Goal: Task Accomplishment & Management: Complete application form

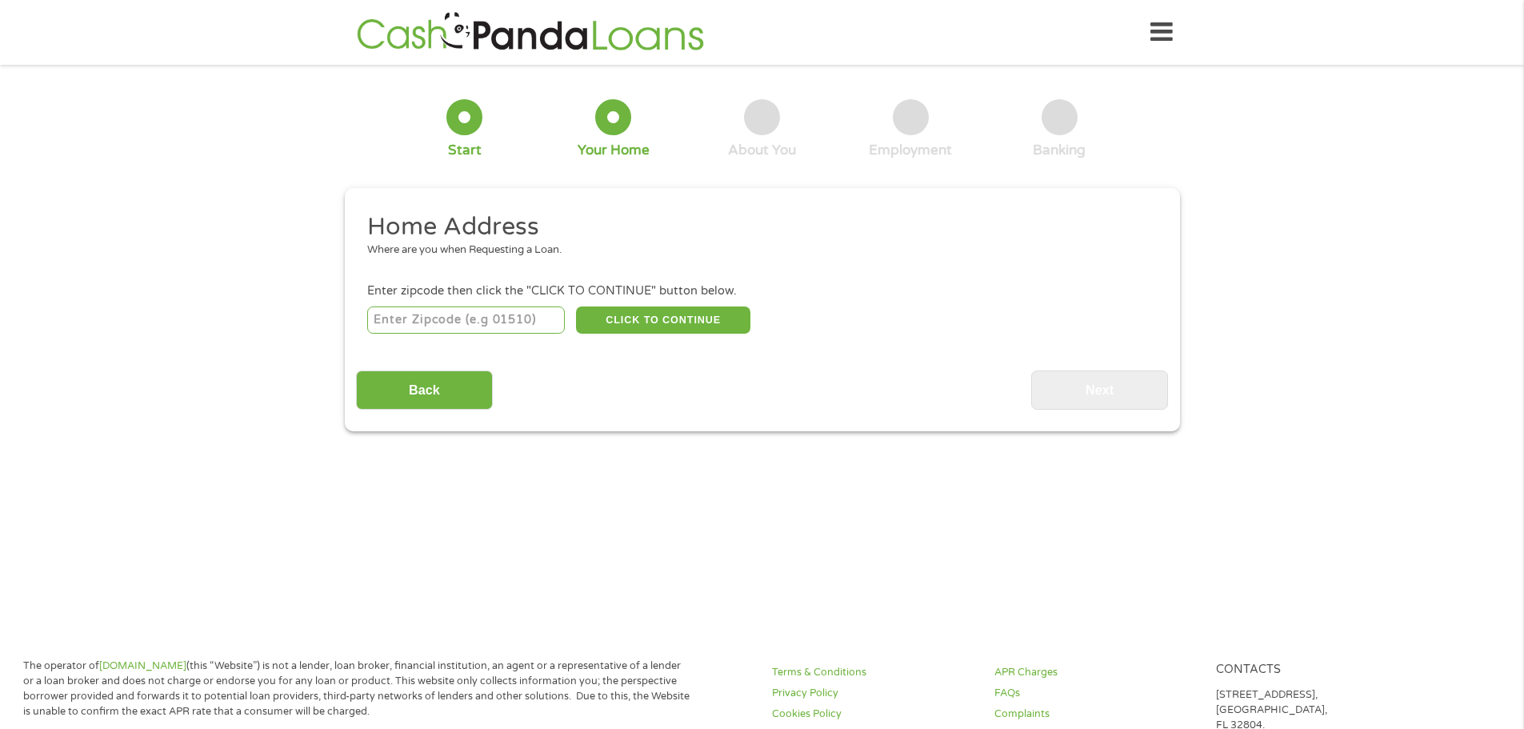
click at [396, 318] on input "number" at bounding box center [466, 319] width 198 height 27
type input "92365"
click at [656, 318] on button "CLICK TO CONTINUE" at bounding box center [663, 319] width 174 height 27
type input "92365"
type input "[PERSON_NAME][GEOGRAPHIC_DATA]"
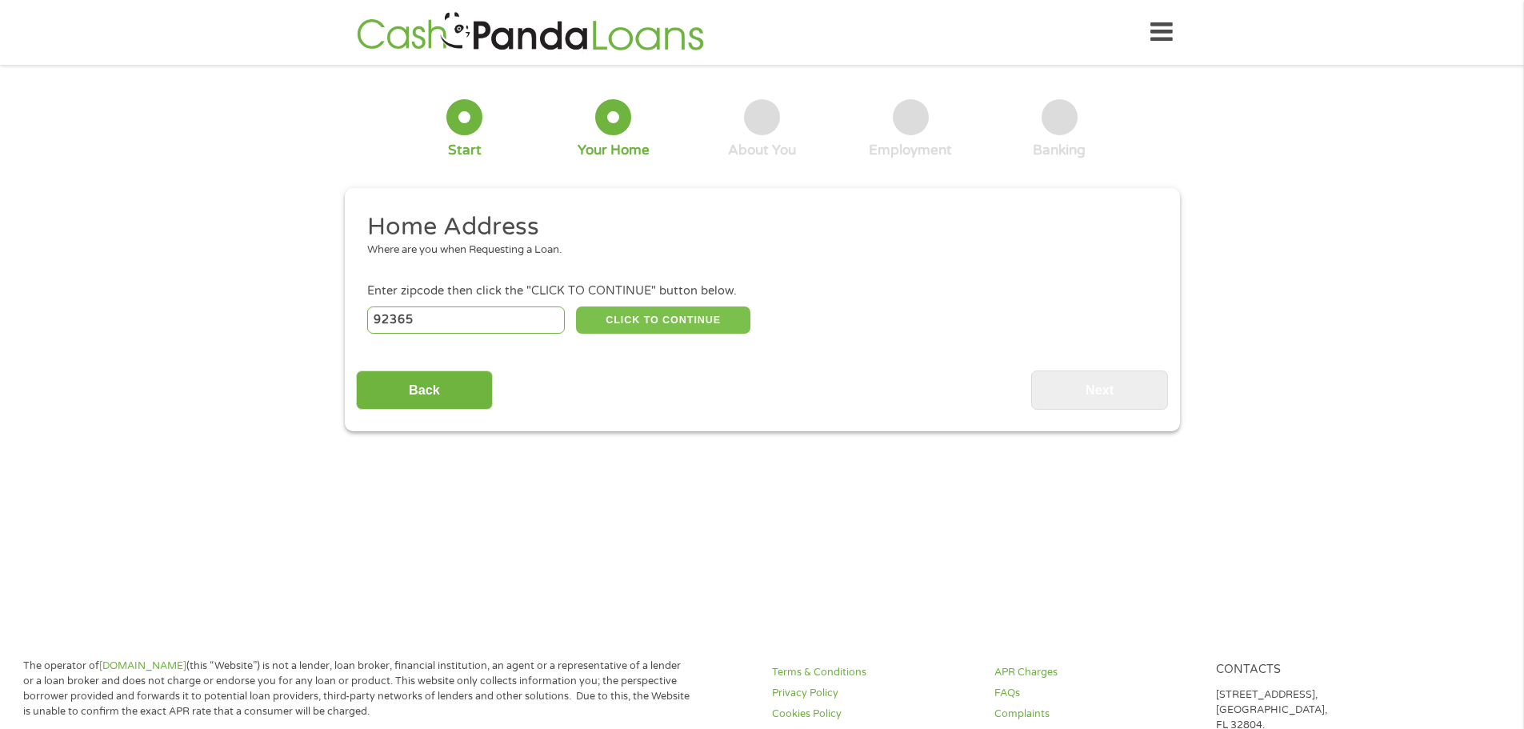
select select "[US_STATE]"
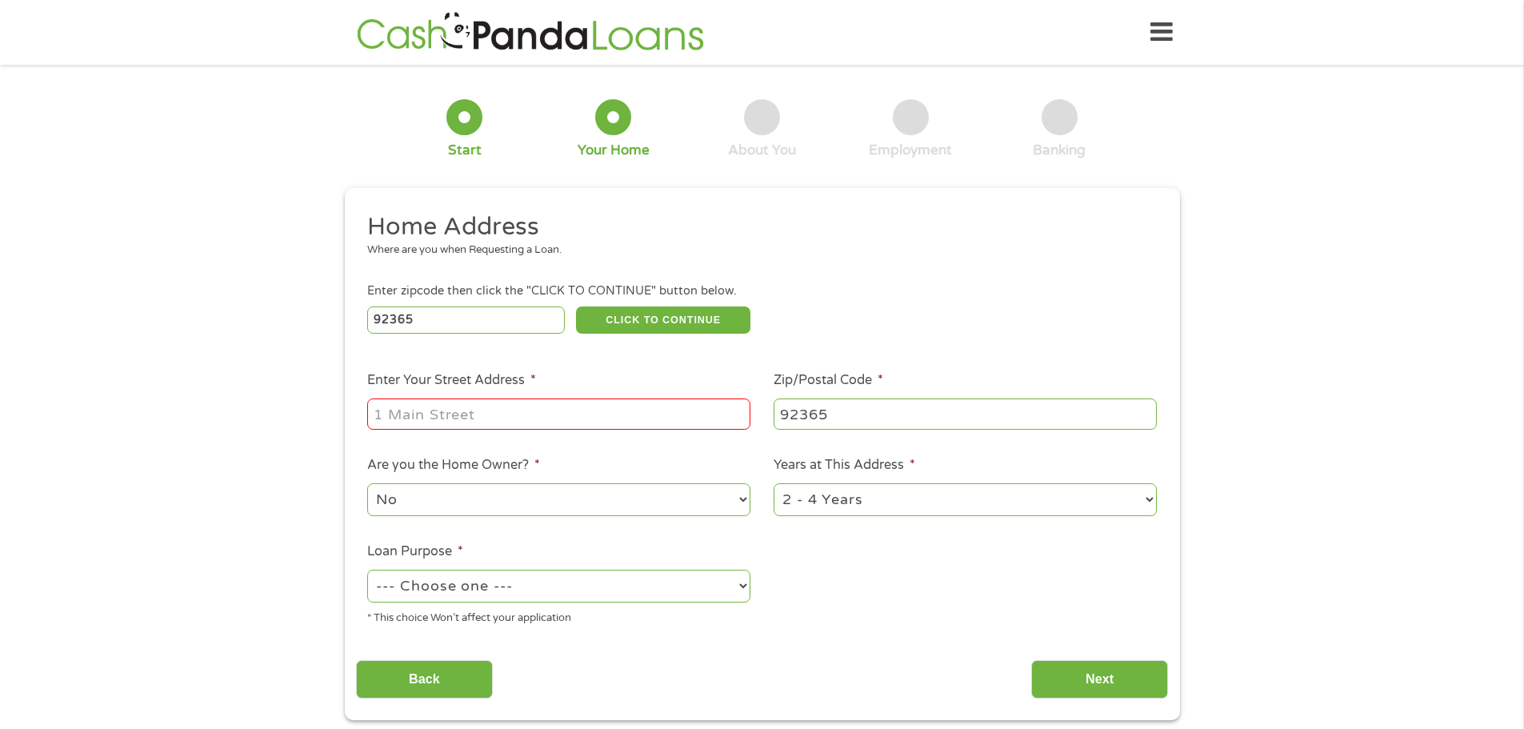
click at [468, 414] on input "Enter Your Street Address *" at bounding box center [558, 413] width 383 height 30
click at [254, 434] on div "1 Start 2 Your Home 3 About You 4 Employment 5 Banking 6 This field is hidden w…" at bounding box center [762, 398] width 1524 height 644
click at [475, 427] on input "46833" at bounding box center [558, 413] width 383 height 30
type input "[STREET_ADDRESS]"
click at [548, 501] on select "No Yes" at bounding box center [558, 499] width 383 height 33
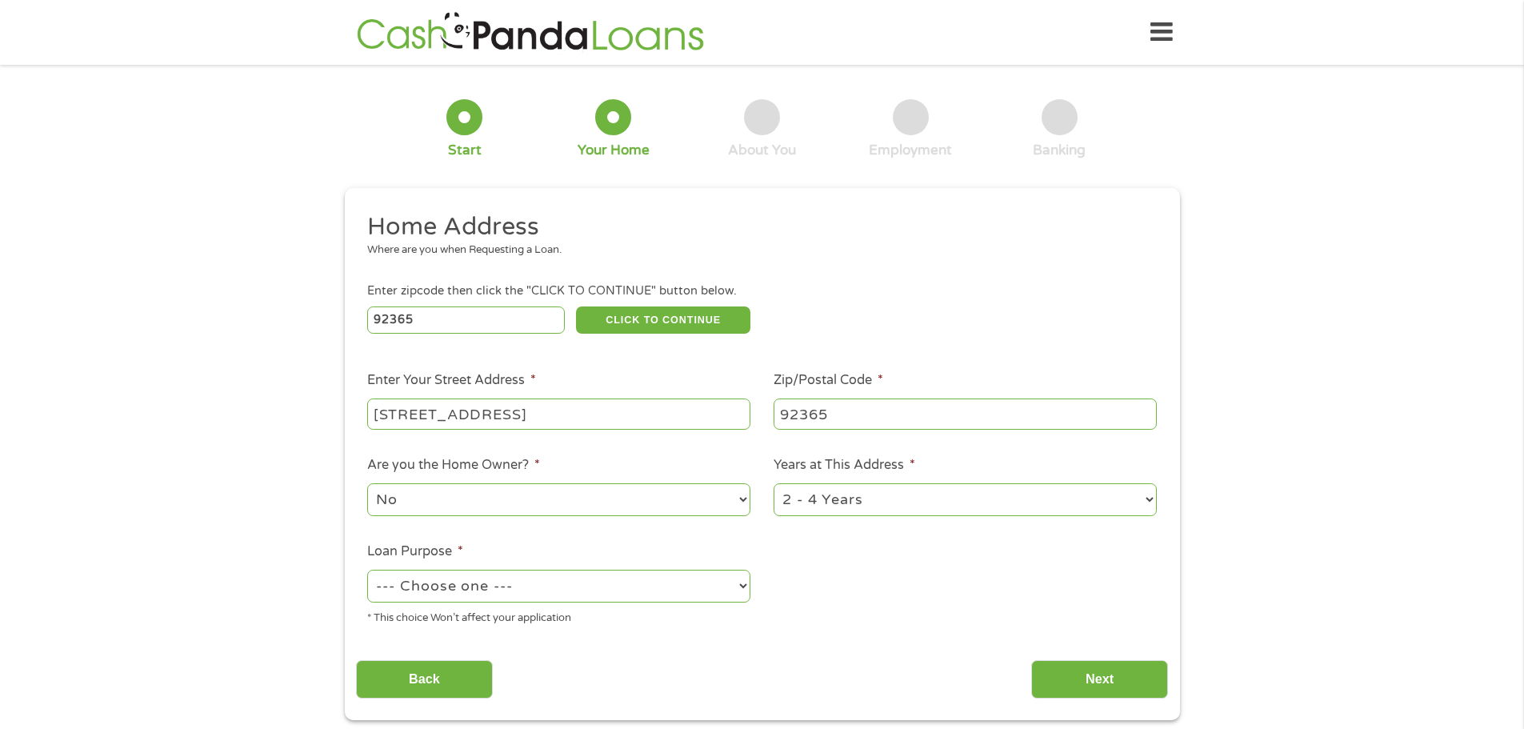
click at [548, 501] on select "No Yes" at bounding box center [558, 499] width 383 height 33
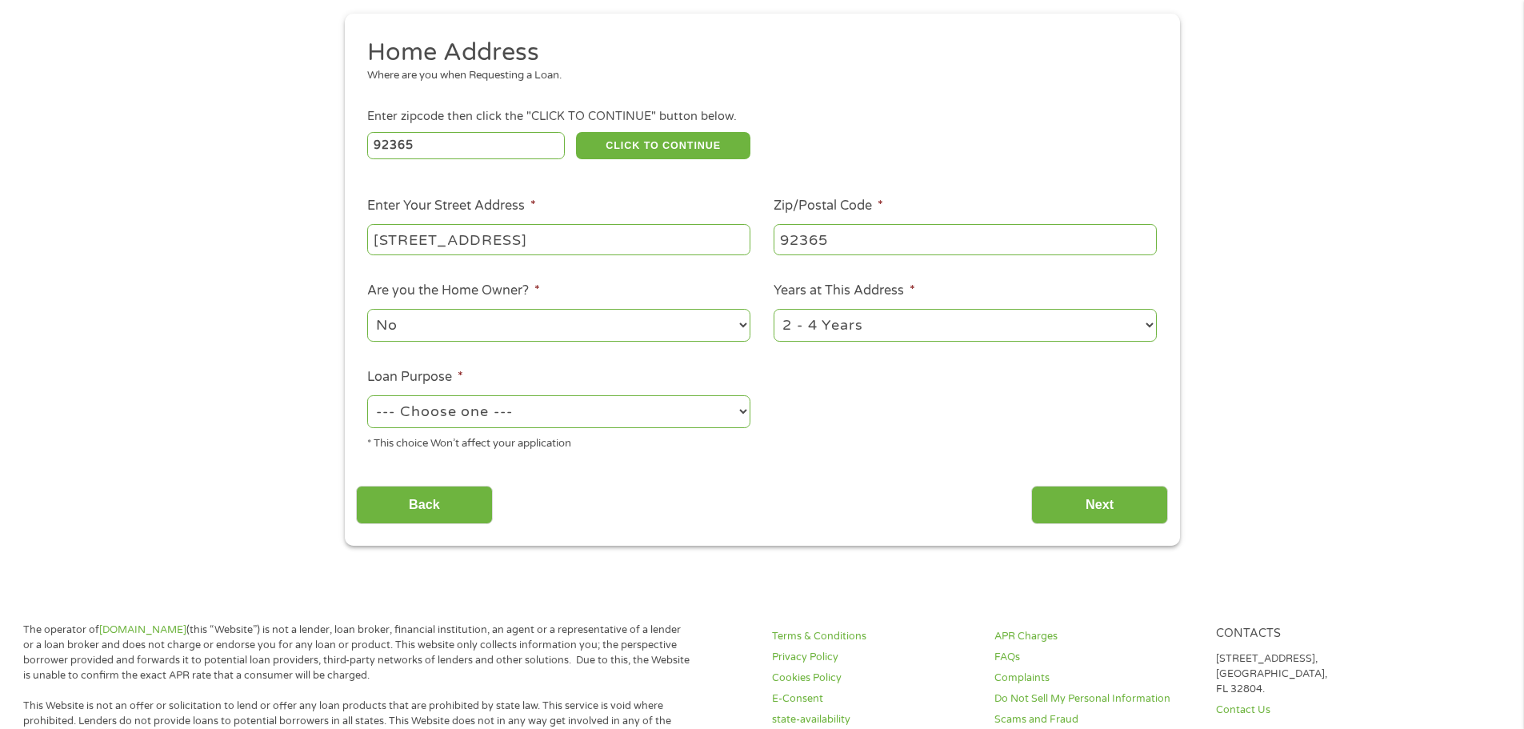
scroll to position [191, 0]
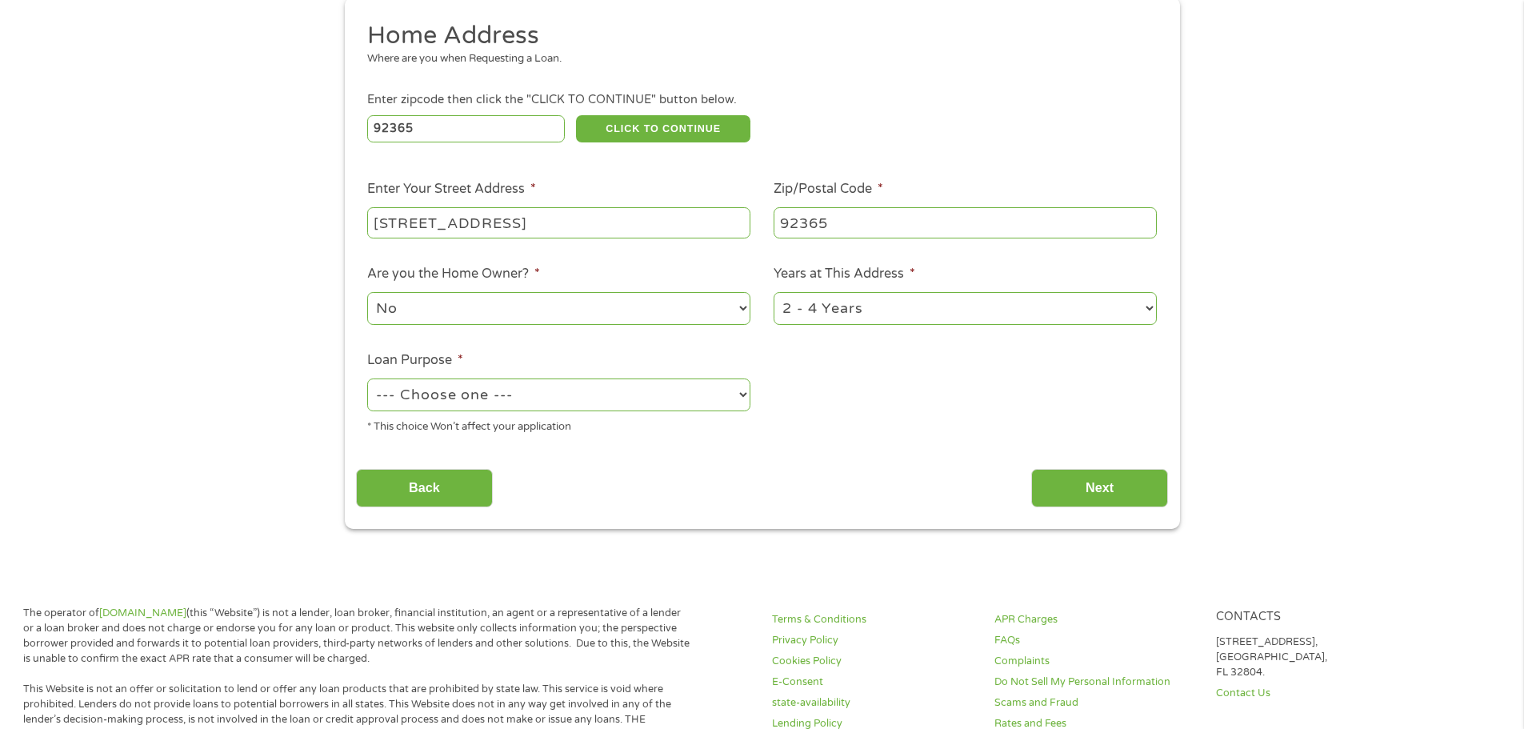
click at [460, 410] on select "--- Choose one --- Pay Bills Debt Consolidation Home Improvement Major Purchase…" at bounding box center [558, 394] width 383 height 33
select select "carloan"
click at [367, 378] on select "--- Choose one --- Pay Bills Debt Consolidation Home Improvement Major Purchase…" at bounding box center [558, 394] width 383 height 33
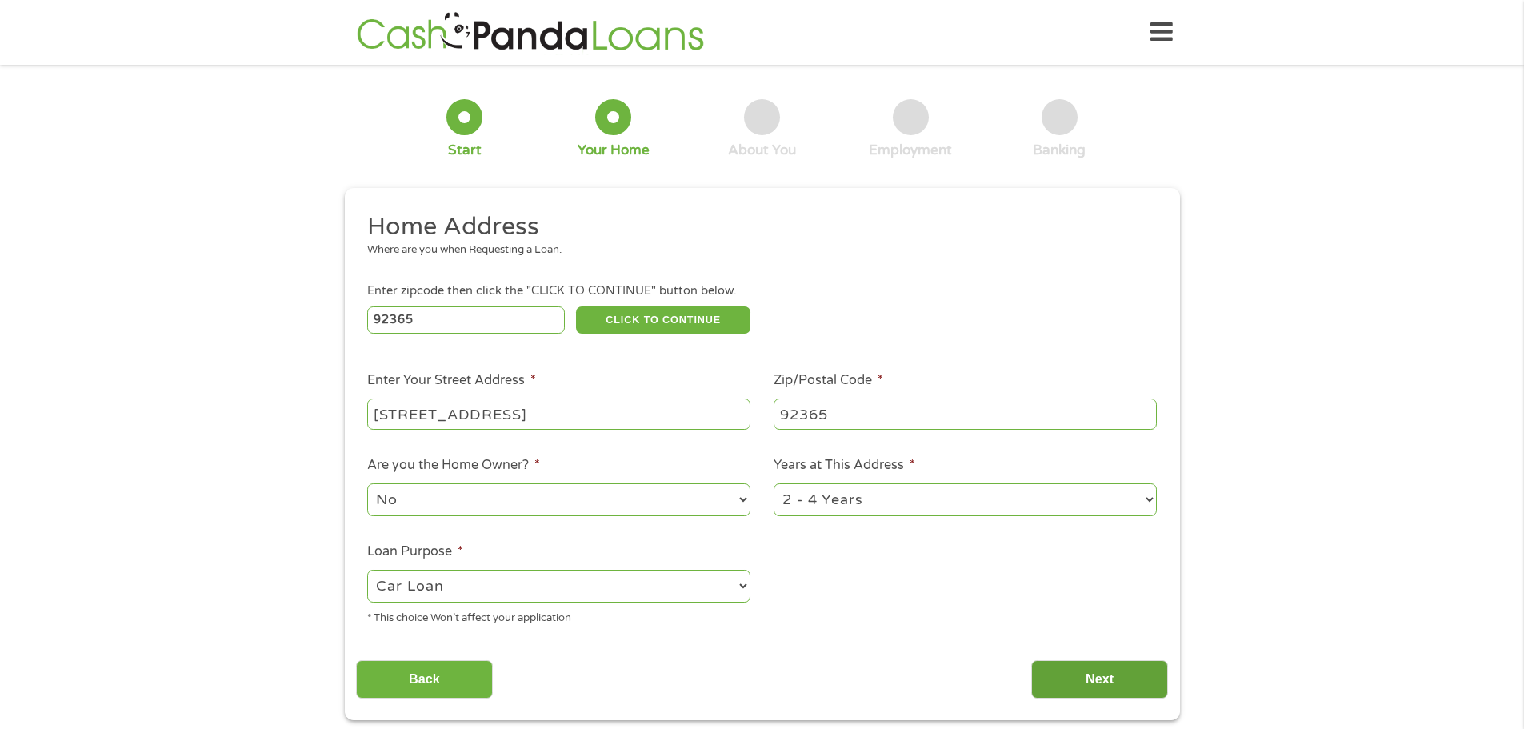
click at [1118, 660] on input "Next" at bounding box center [1099, 679] width 137 height 39
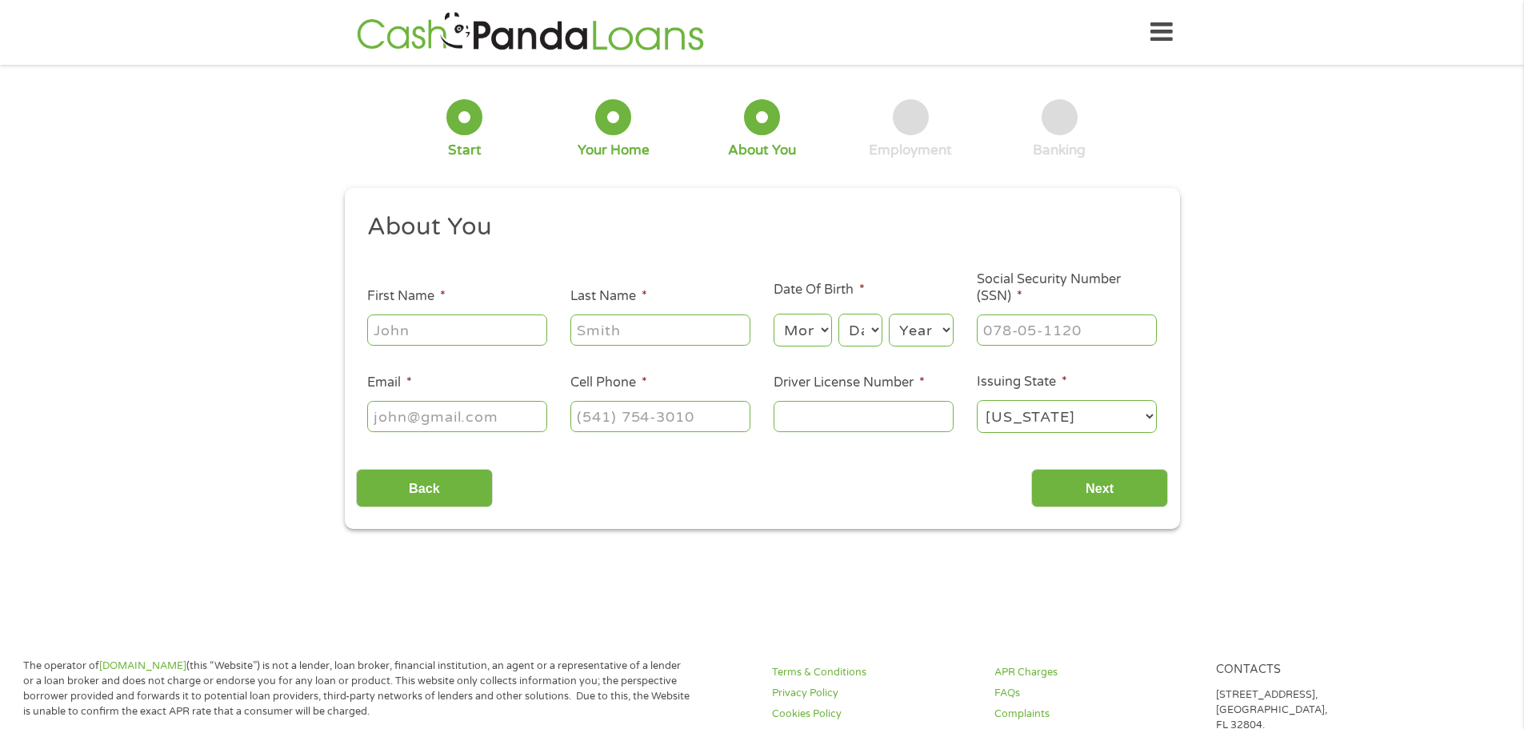
click at [435, 322] on input "First Name *" at bounding box center [457, 329] width 180 height 30
type input "[PERSON_NAME]"
type input "[PERSON_NAME][EMAIL_ADDRESS][DOMAIN_NAME]"
type input "[PHONE_NUMBER]"
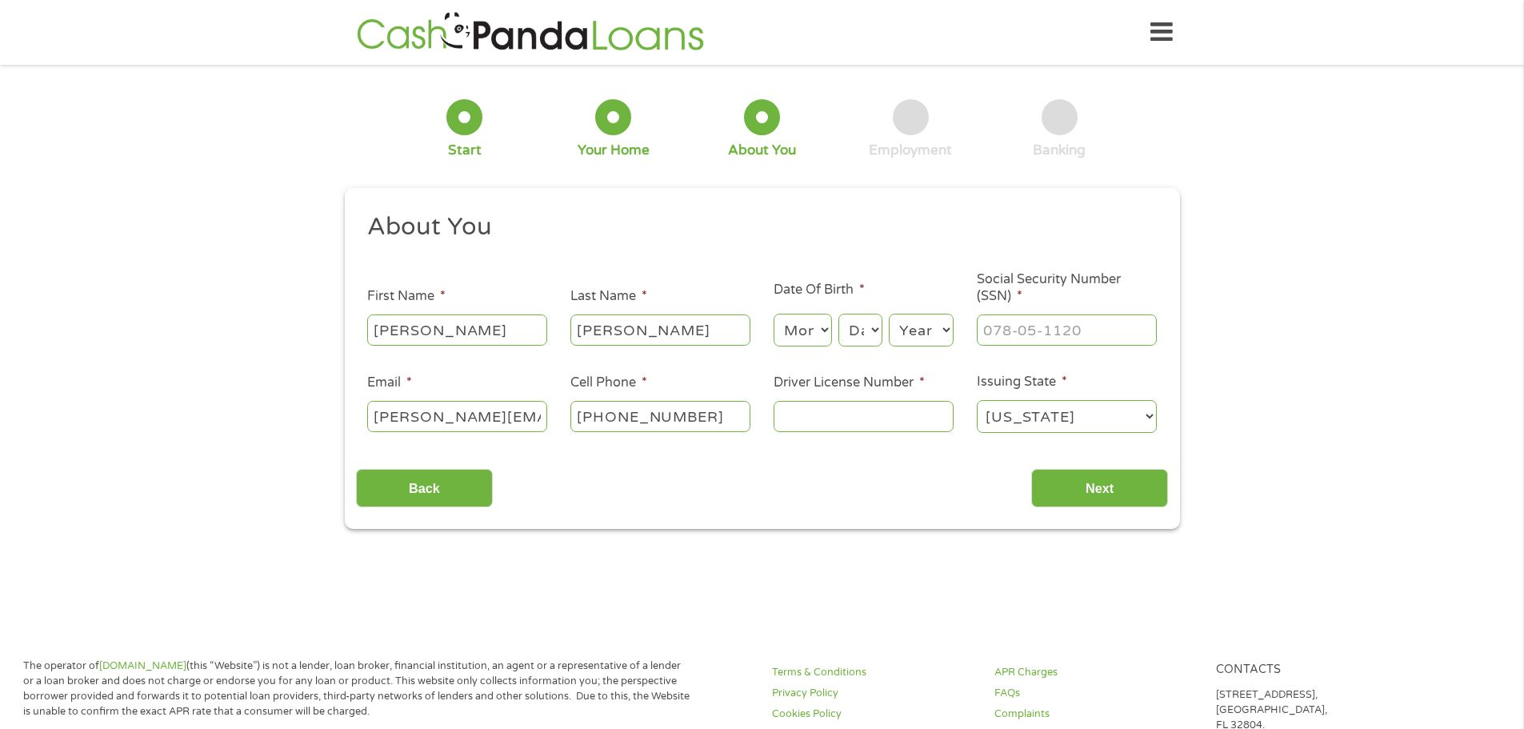
click at [428, 419] on input "[PERSON_NAME][EMAIL_ADDRESS][DOMAIN_NAME]" at bounding box center [457, 416] width 180 height 30
type input "[EMAIL_ADDRESS][DOMAIN_NAME]"
click at [831, 418] on input "Driver License Number *" at bounding box center [864, 416] width 180 height 30
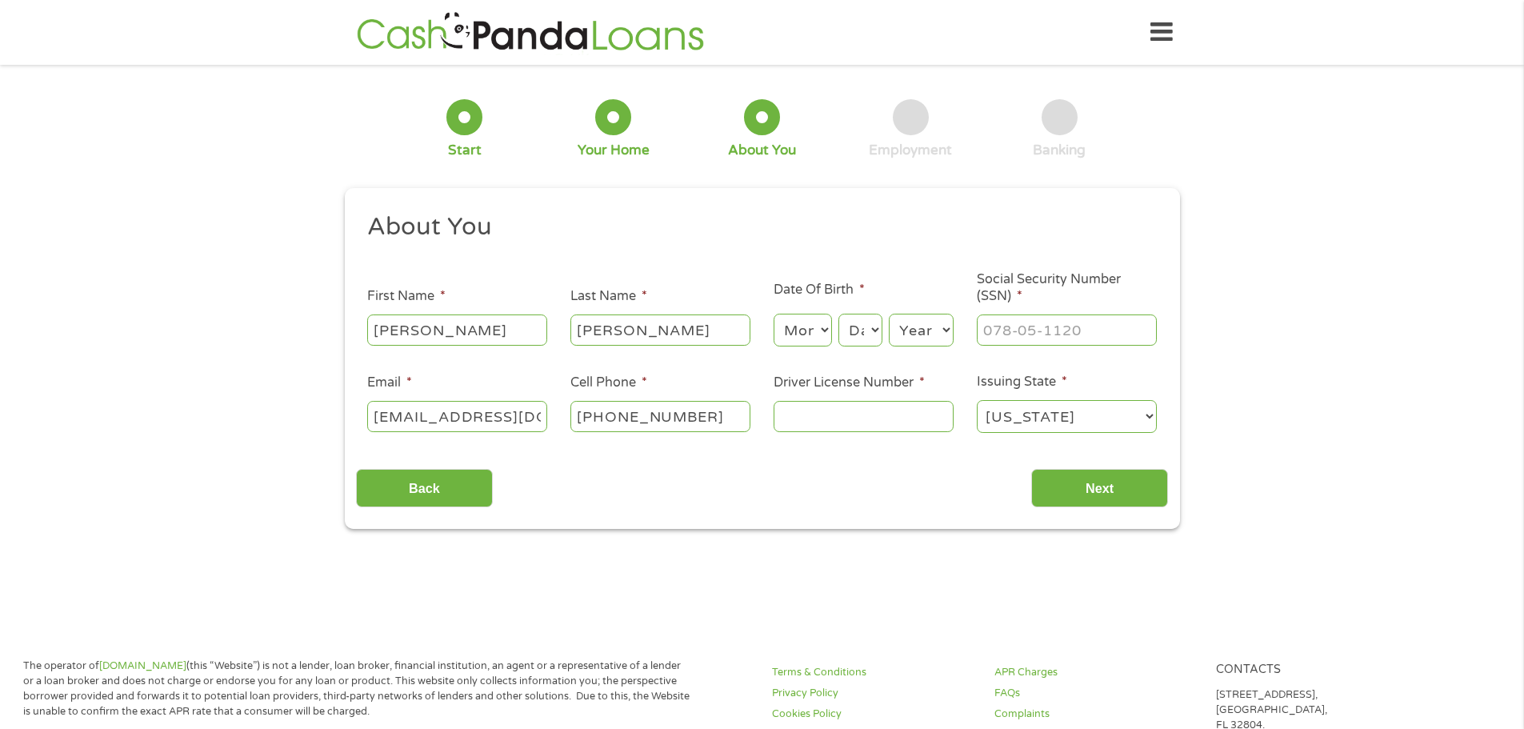
click at [527, 418] on input "[EMAIL_ADDRESS][DOMAIN_NAME]" at bounding box center [457, 416] width 180 height 30
click at [713, 414] on input "[PHONE_NUMBER]" at bounding box center [661, 416] width 180 height 30
type input "[PHONE_NUMBER]"
click at [812, 406] on input "Driver License Number *" at bounding box center [864, 416] width 180 height 30
type input "a3718892"
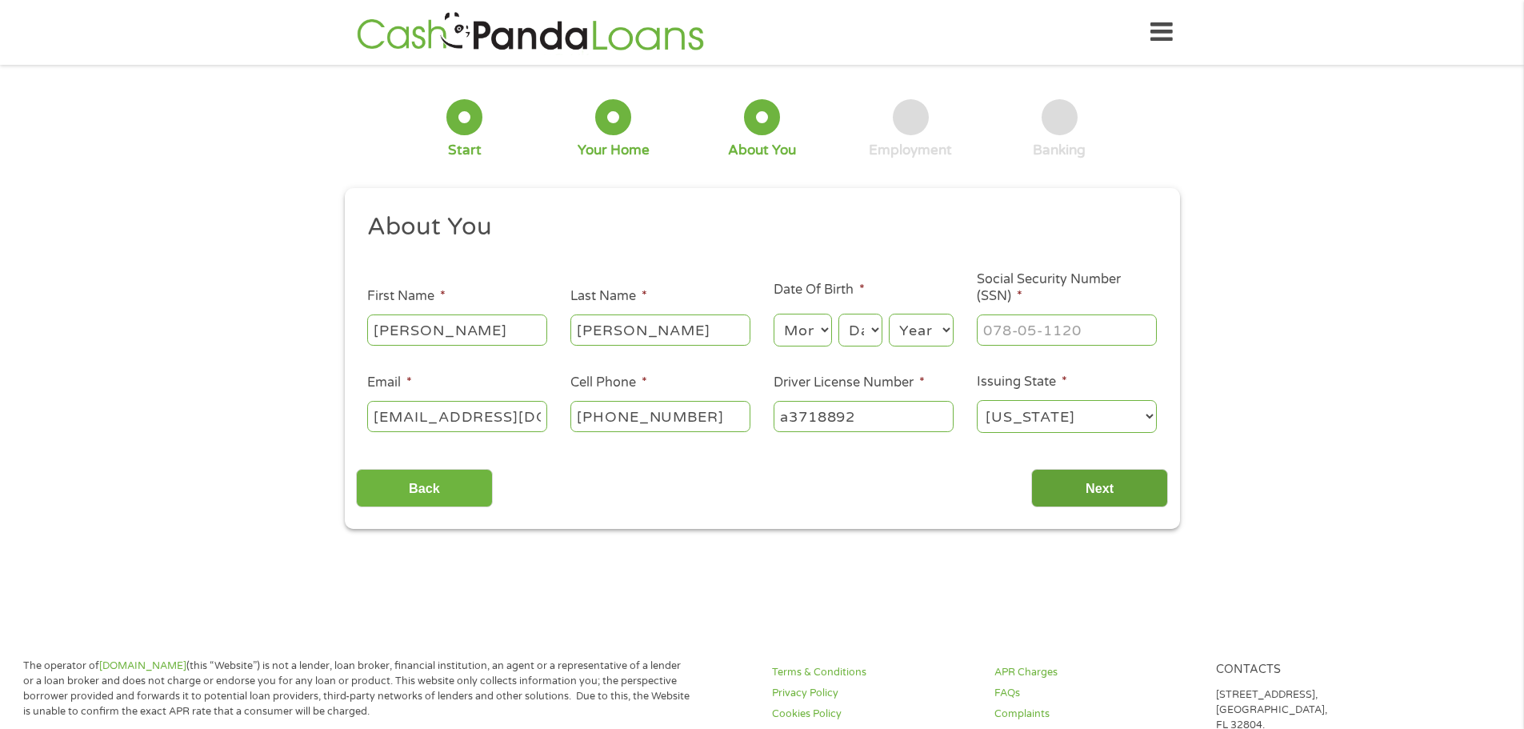
click at [1090, 491] on input "Next" at bounding box center [1099, 488] width 137 height 39
click at [1092, 338] on input "___-__-____" at bounding box center [1067, 329] width 180 height 30
type input "612-10-4550"
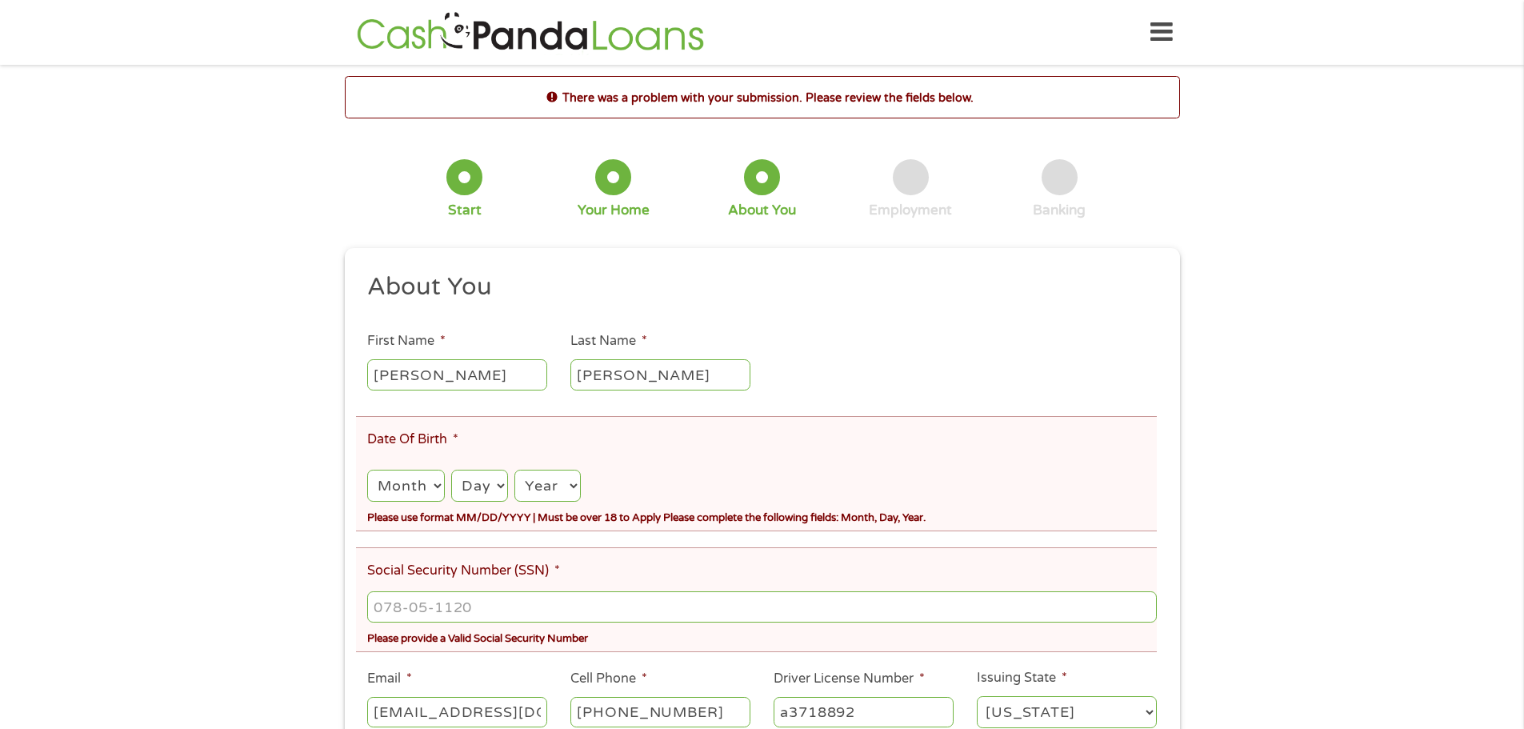
scroll to position [6, 6]
click at [408, 486] on select "Month 1 2 3 4 5 6 7 8 9 10 11 12" at bounding box center [405, 486] width 77 height 33
select select "9"
click at [367, 470] on select "Month 1 2 3 4 5 6 7 8 9 10 11 12" at bounding box center [405, 486] width 77 height 33
click at [473, 489] on select "Day 1 2 3 4 5 6 7 8 9 10 11 12 13 14 15 16 17 18 19 20 21 22 23 24 25 26 27 28 …" at bounding box center [479, 486] width 57 height 33
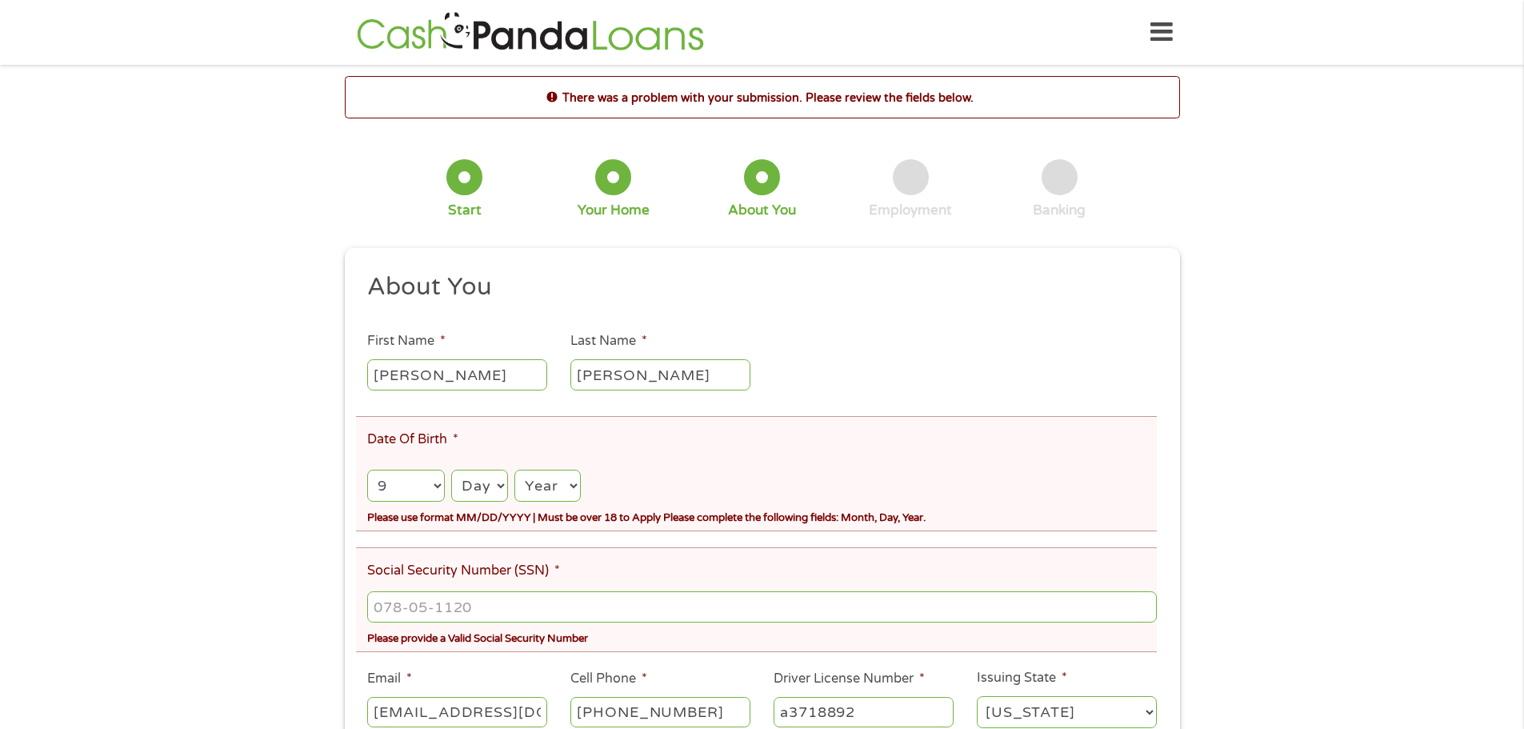
click at [473, 489] on select "Day 1 2 3 4 5 6 7 8 9 10 11 12 13 14 15 16 17 18 19 20 21 22 23 24 25 26 27 28 …" at bounding box center [479, 486] width 57 height 33
select select "15"
click at [451, 470] on select "Day 1 2 3 4 5 6 7 8 9 10 11 12 13 14 15 16 17 18 19 20 21 22 23 24 25 26 27 28 …" at bounding box center [479, 486] width 57 height 33
click at [534, 489] on select "Year [DATE] 2006 2005 2004 2003 2002 2001 2000 1999 1998 1997 1996 1995 1994 19…" at bounding box center [547, 486] width 66 height 33
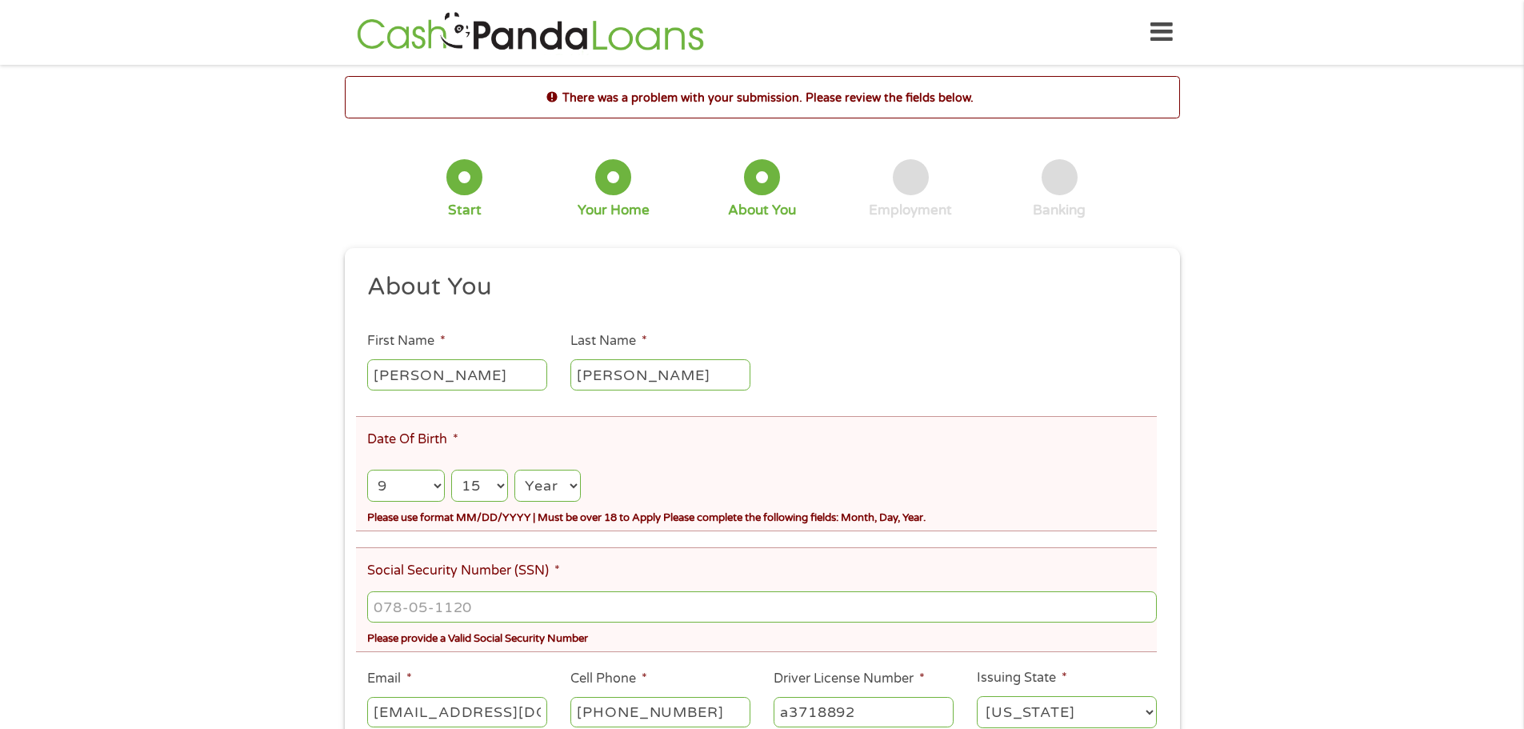
select select "1948"
click at [514, 470] on select "Year [DATE] 2006 2005 2004 2003 2002 2001 2000 1999 1998 1997 1996 1995 1994 19…" at bounding box center [547, 486] width 66 height 33
click at [423, 611] on input "___-__-____" at bounding box center [761, 606] width 789 height 30
type input "612-10-4550"
click at [242, 585] on div "There was a problem with your submission. Please review the fields below. 1 Sta…" at bounding box center [762, 450] width 1524 height 748
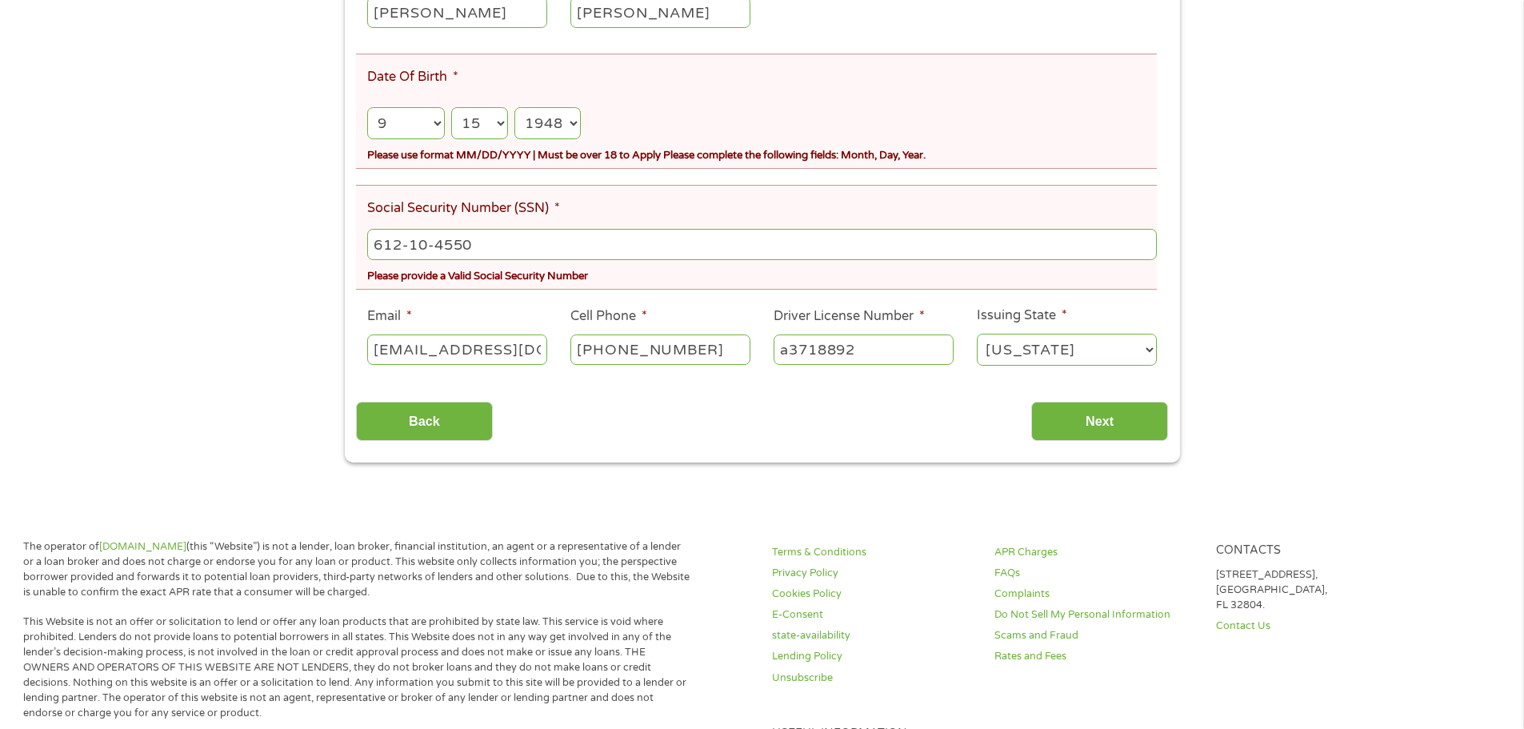
scroll to position [462, 0]
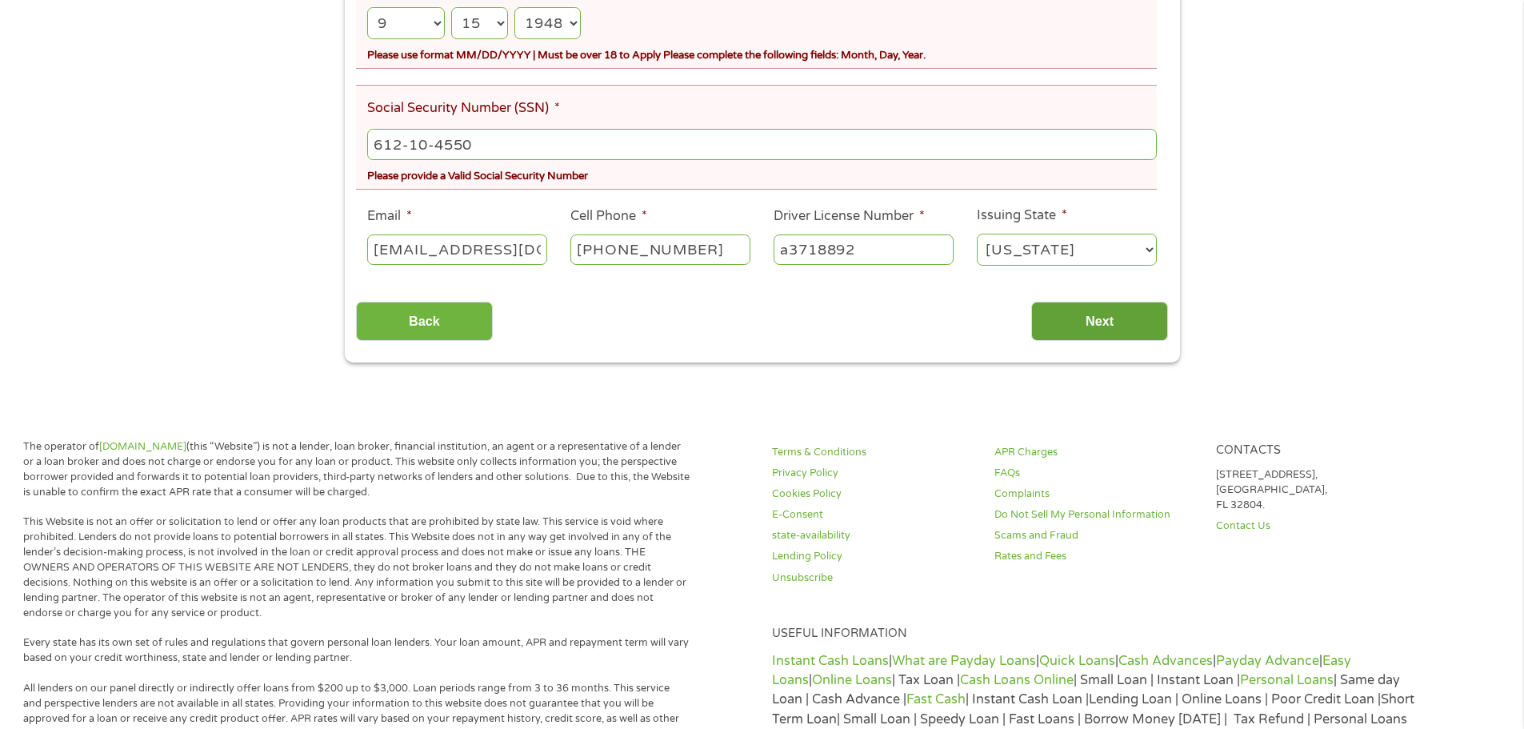
click at [1080, 329] on input "Next" at bounding box center [1099, 321] width 137 height 39
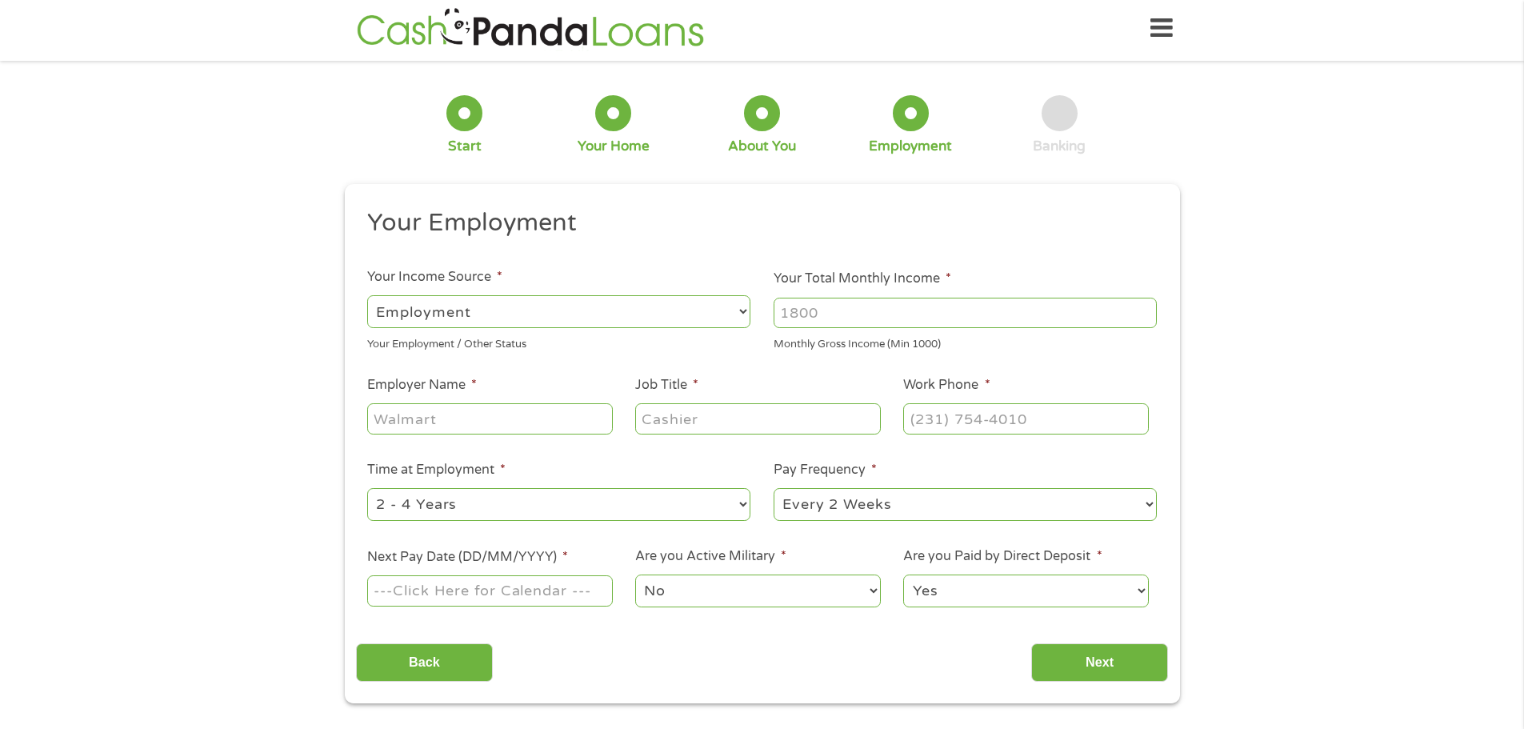
scroll to position [0, 0]
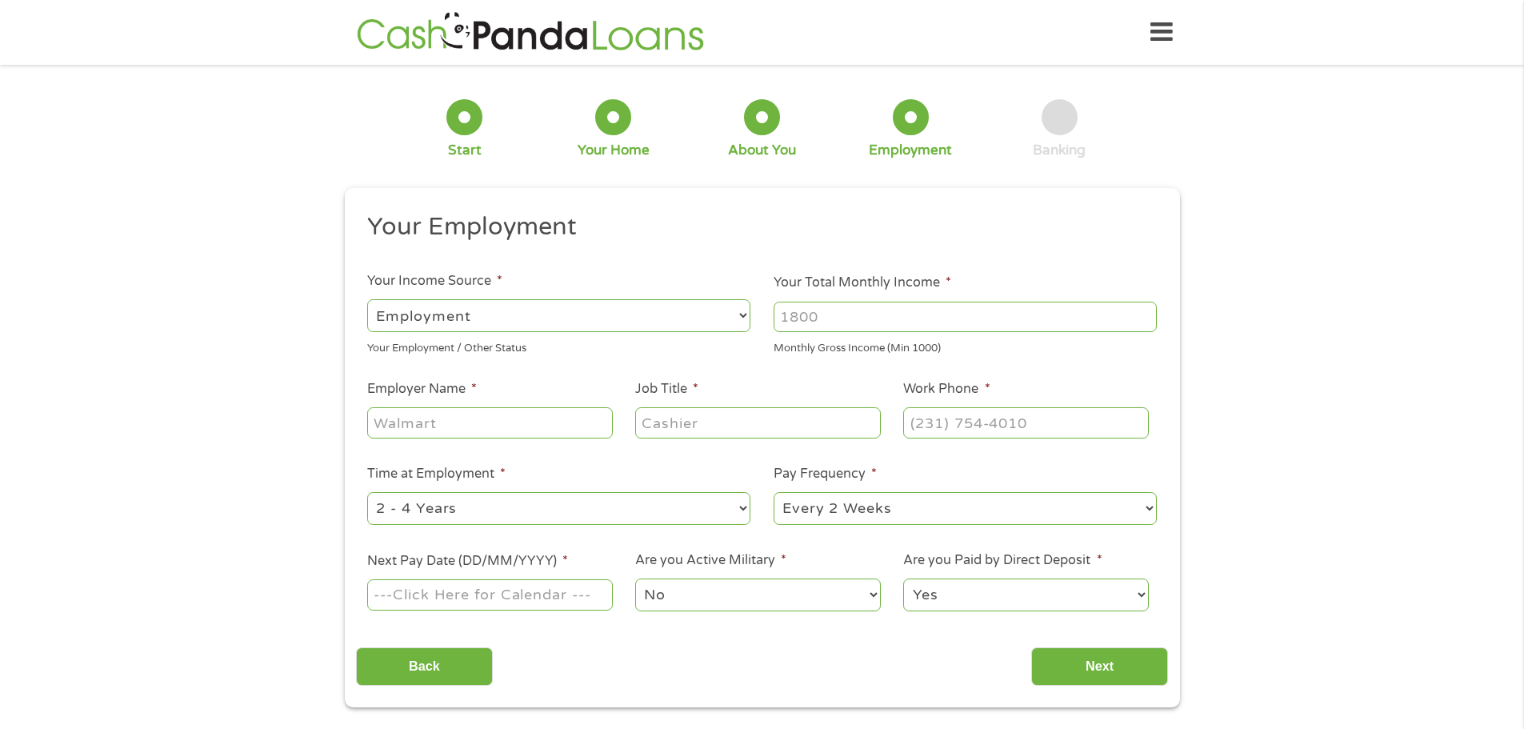
click at [603, 310] on select "--- Choose one --- Employment [DEMOGRAPHIC_DATA] Benefits" at bounding box center [558, 315] width 383 height 33
select select "benefits"
click at [367, 299] on select "--- Choose one --- Employment [DEMOGRAPHIC_DATA] Benefits" at bounding box center [558, 315] width 383 height 33
type input "Other"
type input "[PHONE_NUMBER]"
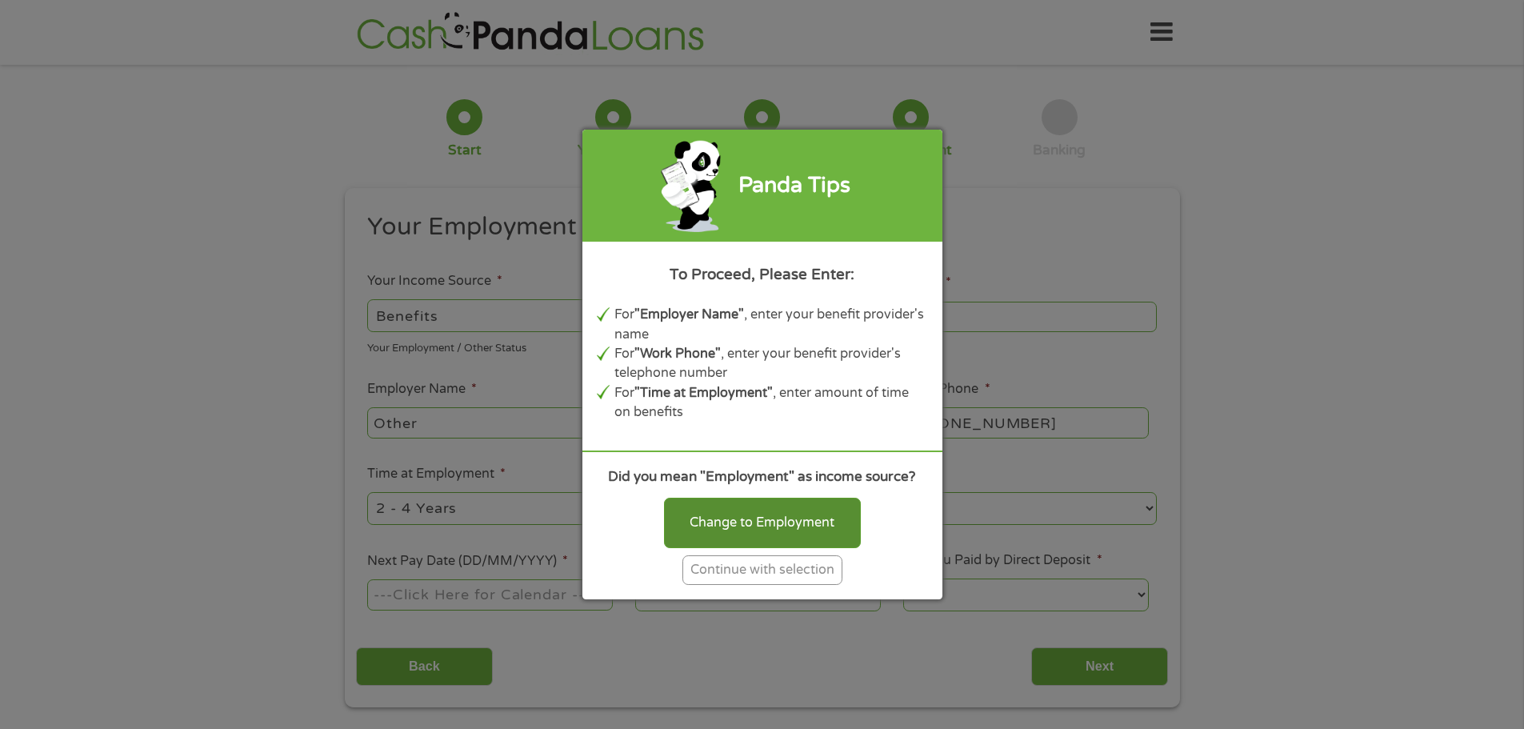
click at [816, 519] on div "Change to Employment" at bounding box center [762, 523] width 197 height 50
select select "fullTime"
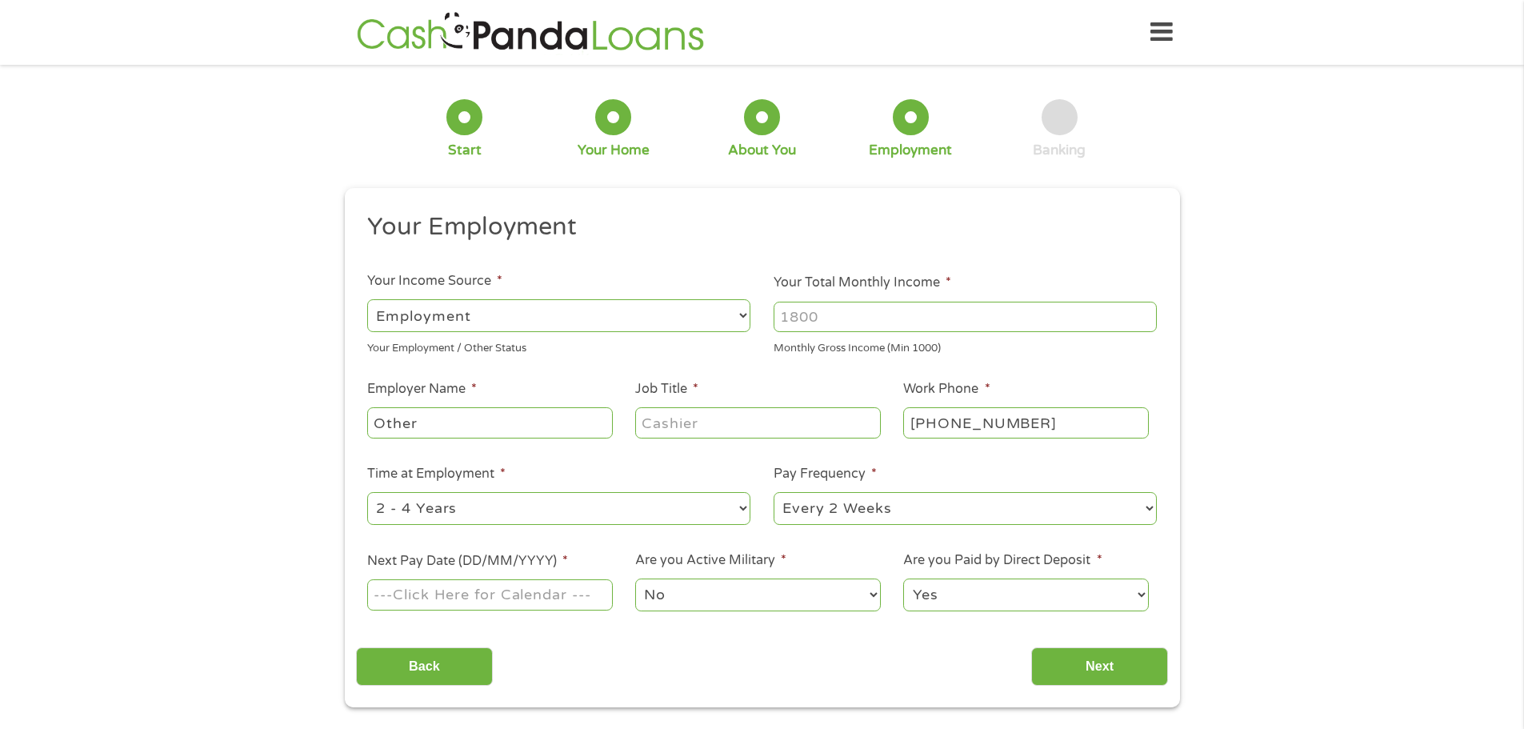
click at [930, 328] on input "Your Total Monthly Income *" at bounding box center [965, 317] width 383 height 30
type input "1900"
click at [472, 420] on input "Other" at bounding box center [489, 422] width 245 height 30
click at [722, 420] on input "Job Title *" at bounding box center [757, 422] width 245 height 30
type input "partner"
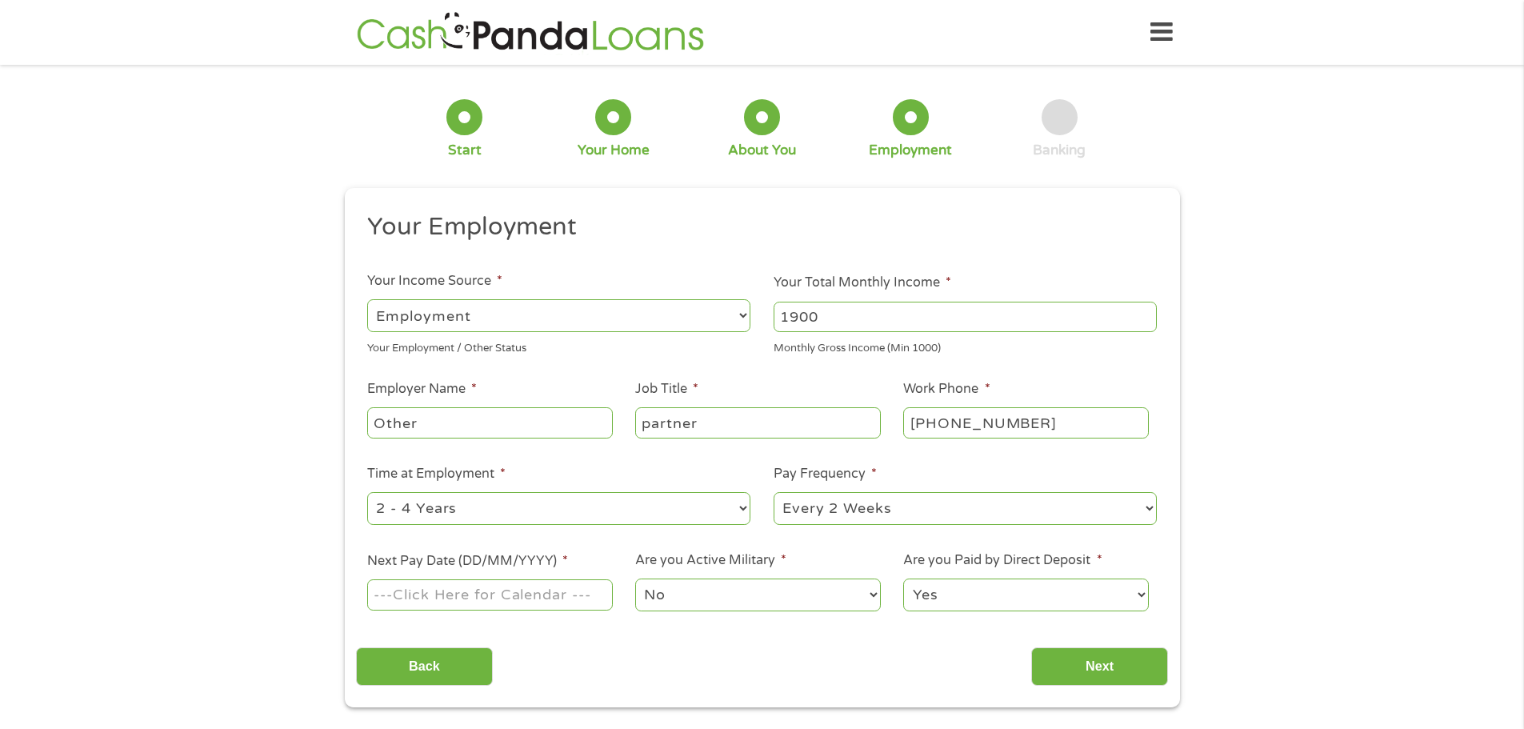
click at [526, 424] on input "Other" at bounding box center [489, 422] width 245 height 30
type input "O"
type input "[PERSON_NAME] emporium"
click at [915, 519] on select "--- Choose one --- Every 2 Weeks Every Week Monthly Semi-Monthly" at bounding box center [965, 508] width 383 height 33
select select "monthly"
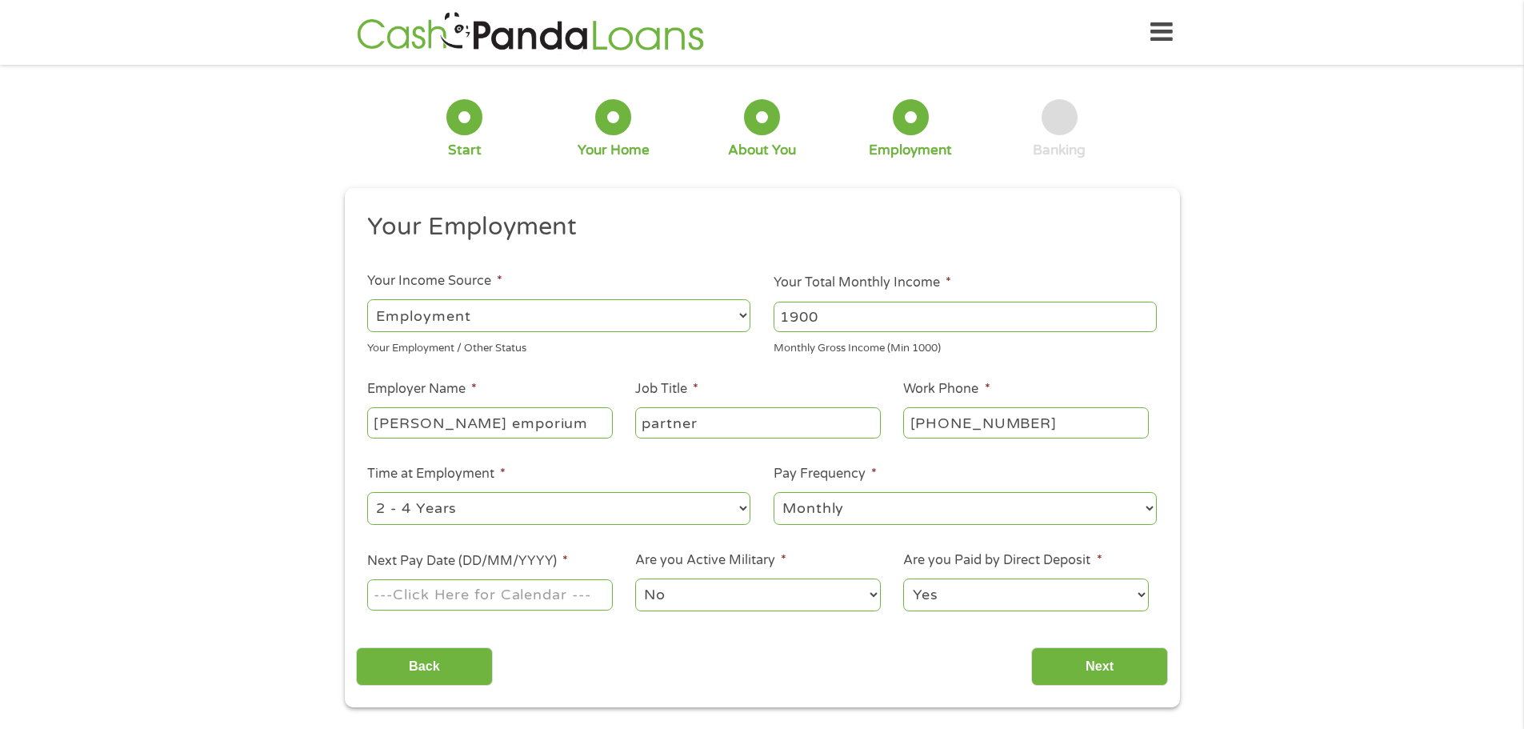
click at [774, 492] on select "--- Choose one --- Every 2 Weeks Every Week Monthly Semi-Monthly" at bounding box center [965, 508] width 383 height 33
click at [481, 605] on input "Next Pay Date (DD/MM/YYYY) *" at bounding box center [489, 594] width 245 height 30
type input "[DATE]"
click at [691, 591] on select "No Yes" at bounding box center [757, 595] width 245 height 33
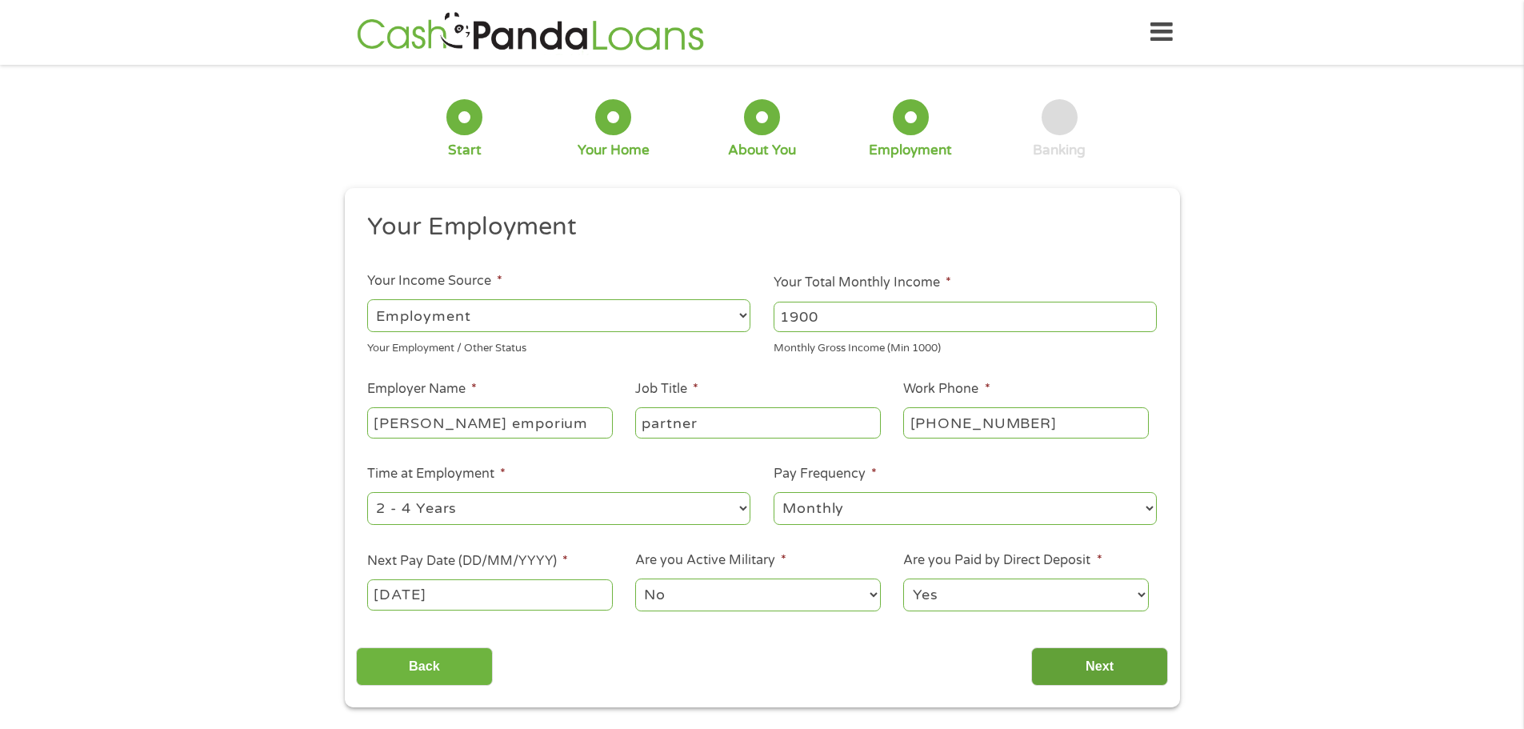
click at [1093, 673] on input "Next" at bounding box center [1099, 666] width 137 height 39
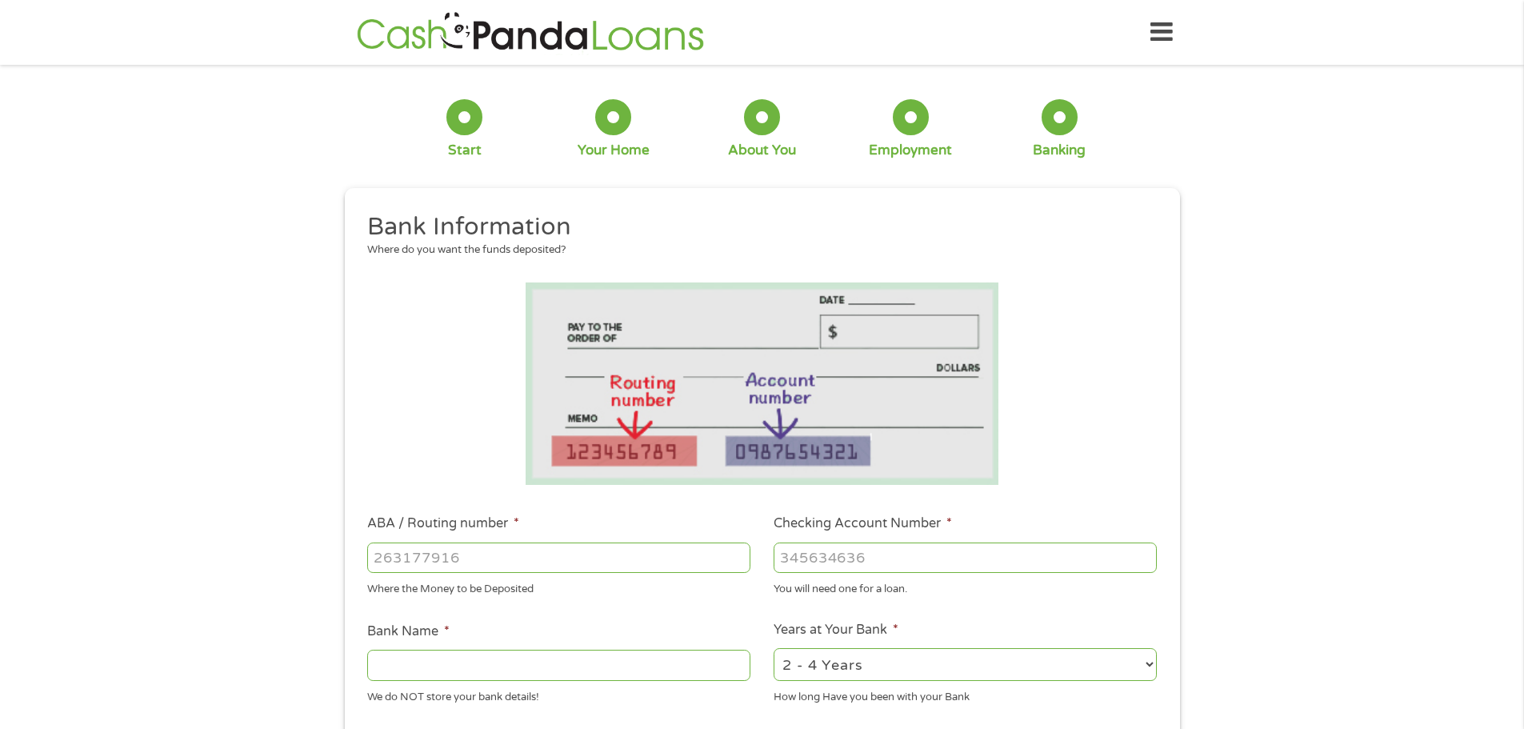
scroll to position [6, 6]
click at [424, 560] on input "ABA / Routing number *" at bounding box center [558, 558] width 383 height 30
type input "031101279"
type input "THE BANCORP BANK"
type input "031101279"
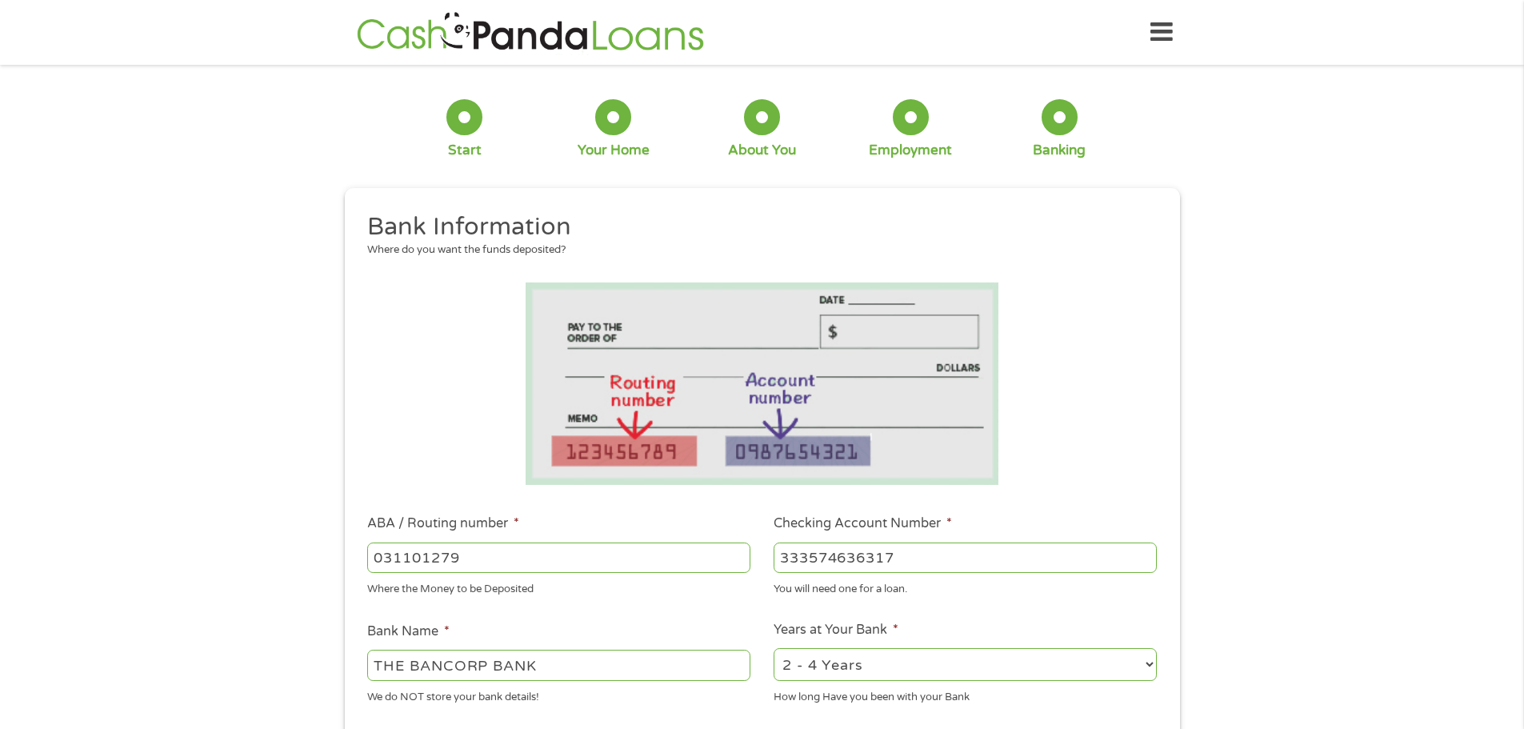
type input "333574636317"
click at [920, 600] on ul "Bank Information Where do you want the funds deposited? ABA / Routing number * …" at bounding box center [762, 609] width 812 height 797
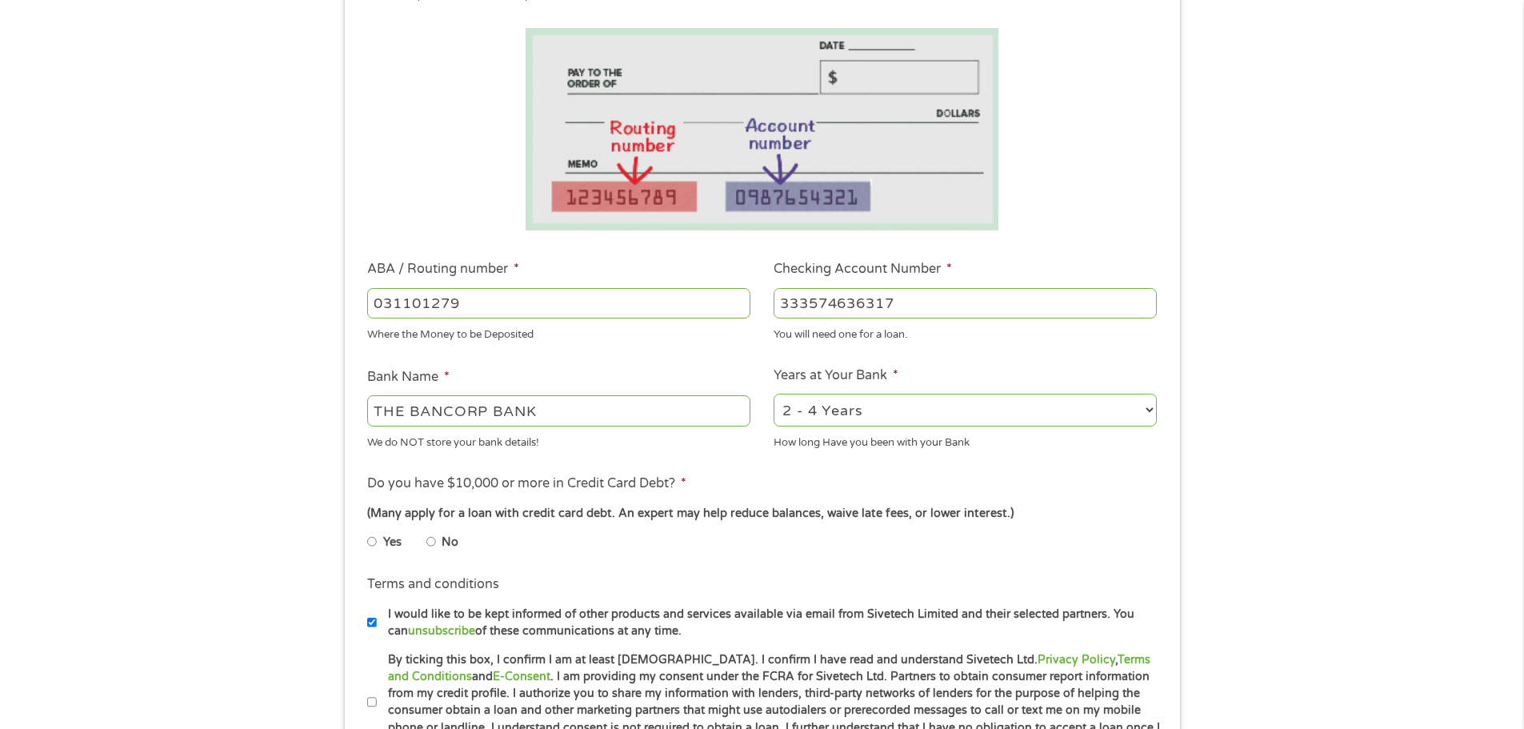
scroll to position [356, 0]
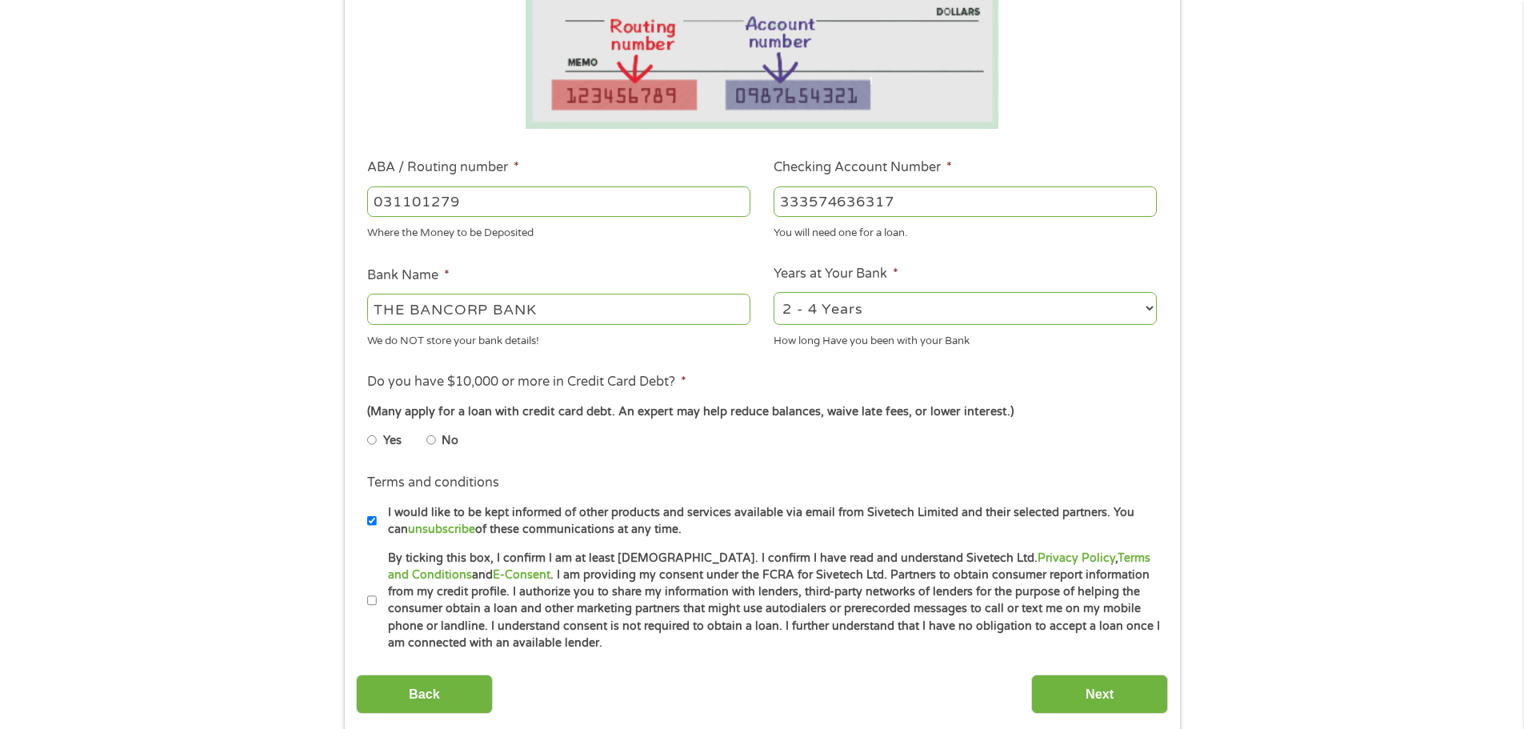
click at [430, 439] on input "No" at bounding box center [431, 440] width 10 height 26
radio input "true"
click at [366, 603] on li "Terms and conditions * By ticking this box, I confirm I am at least [DEMOGRAPHI…" at bounding box center [762, 601] width 812 height 102
click at [370, 601] on input "By ticking this box, I confirm I am at least [DEMOGRAPHIC_DATA]. I confirm I ha…" at bounding box center [372, 601] width 10 height 26
checkbox input "true"
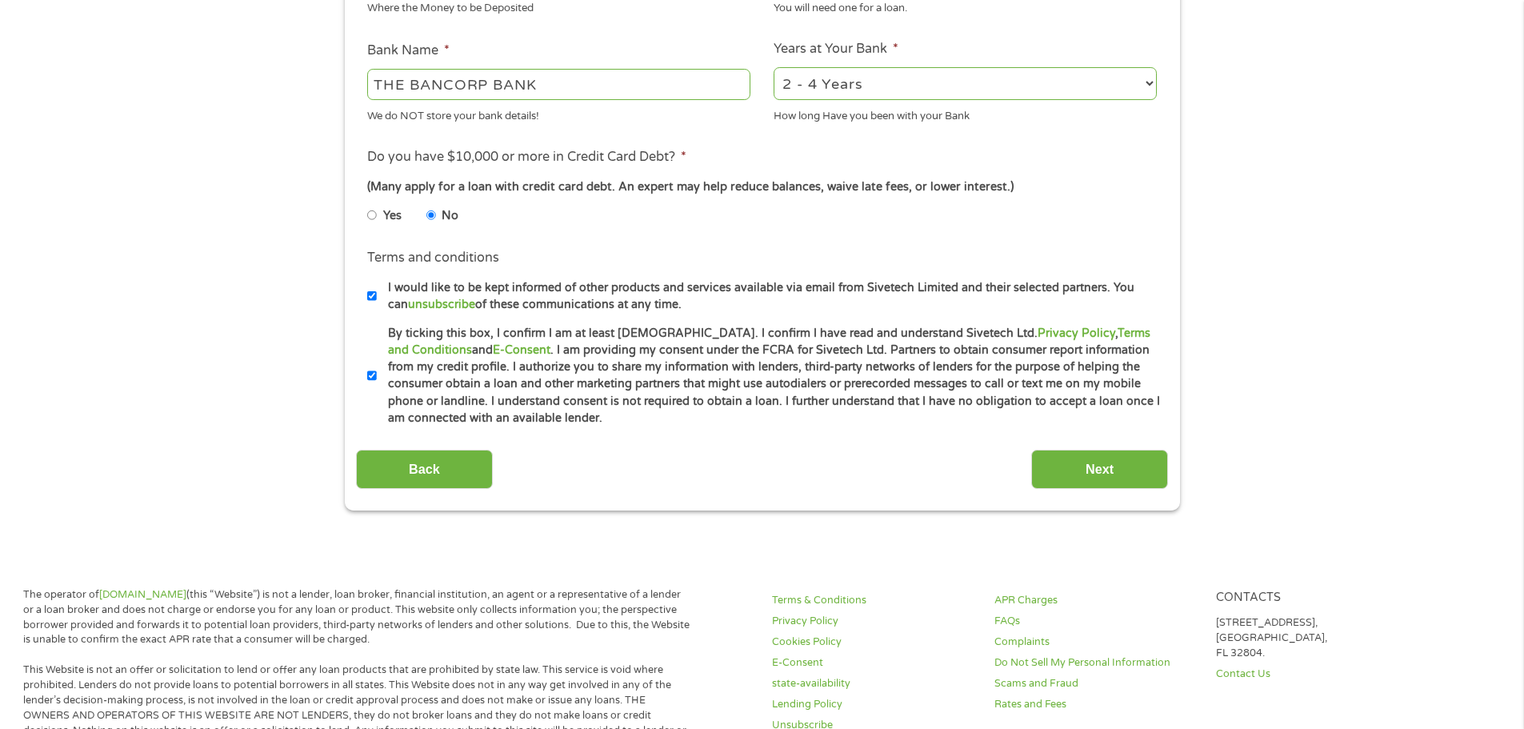
scroll to position [638, 0]
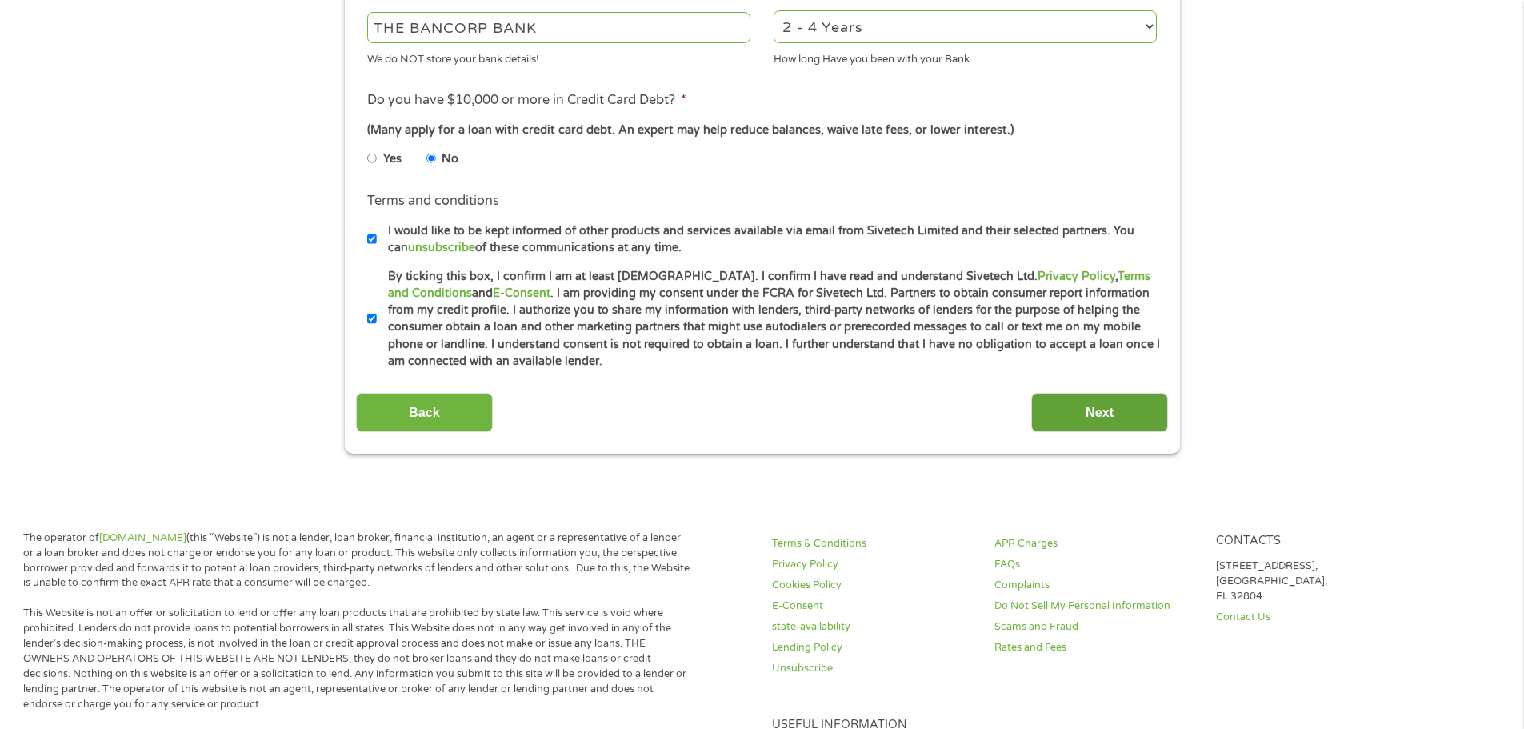
click at [1117, 396] on input "Next" at bounding box center [1099, 412] width 137 height 39
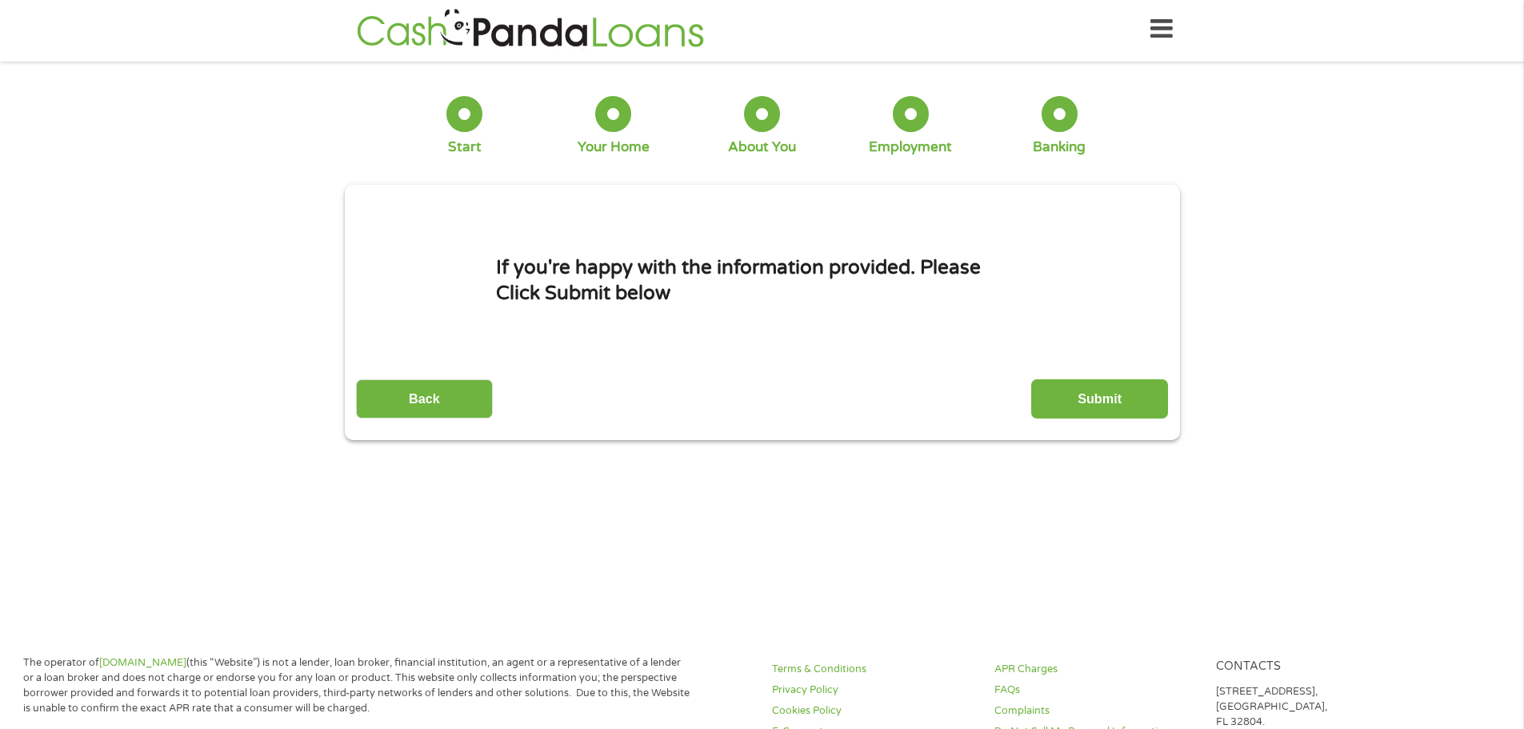
scroll to position [0, 0]
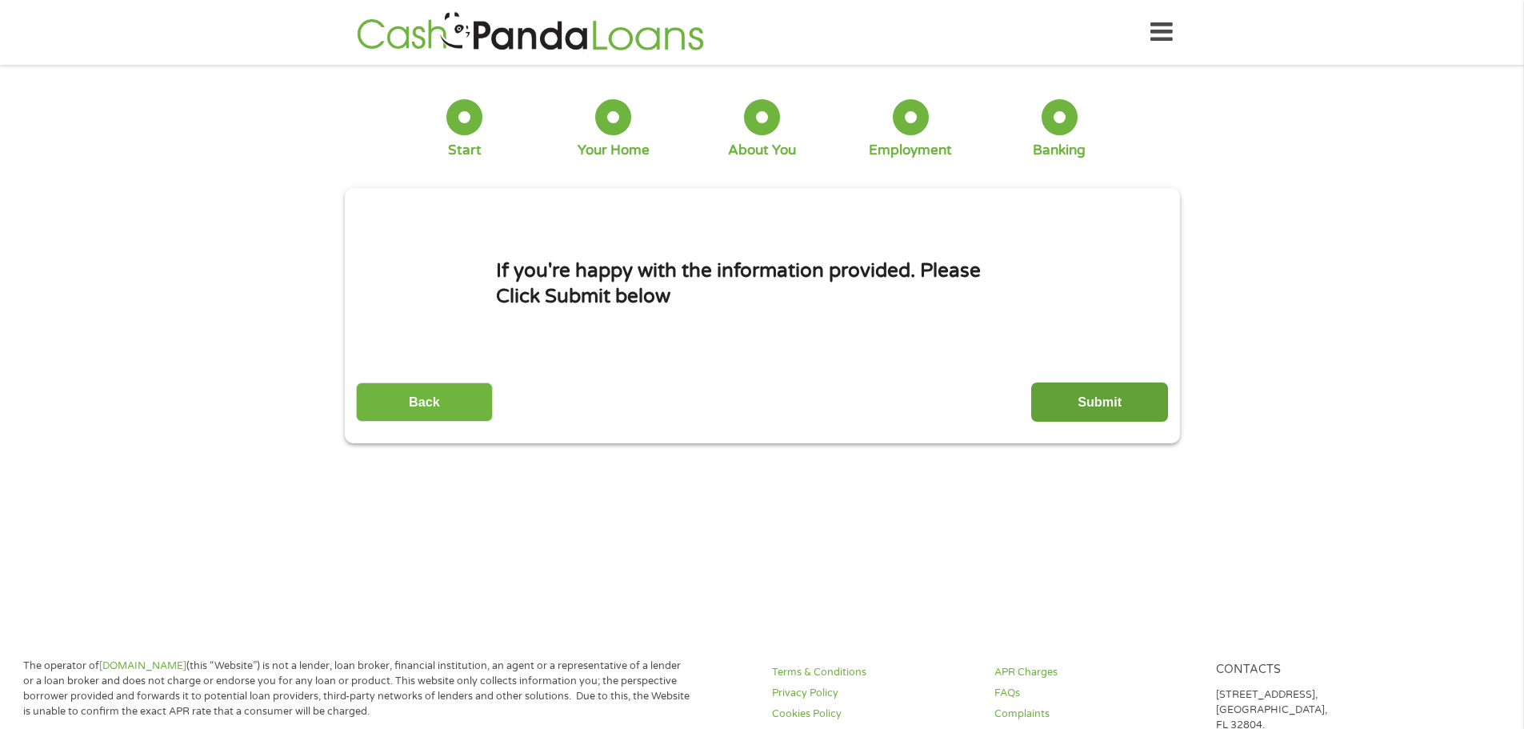
click at [1088, 398] on input "Submit" at bounding box center [1099, 401] width 137 height 39
